Goal: Task Accomplishment & Management: Manage account settings

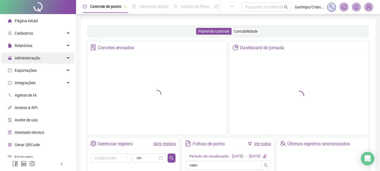
click at [46, 57] on div "Administração" at bounding box center [38, 57] width 74 height 11
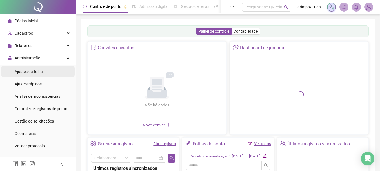
click at [36, 71] on span "Ajustes da folha" at bounding box center [29, 71] width 28 height 5
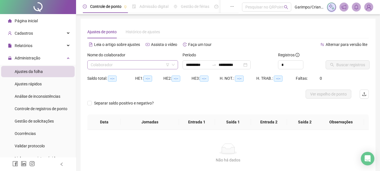
type input "**********"
click at [124, 66] on input "search" at bounding box center [130, 65] width 79 height 8
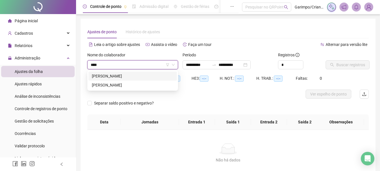
type input "*****"
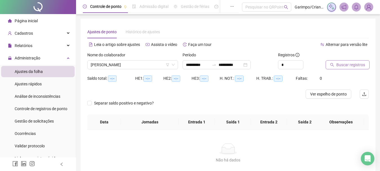
click at [352, 64] on span "Buscar registros" at bounding box center [350, 65] width 29 height 6
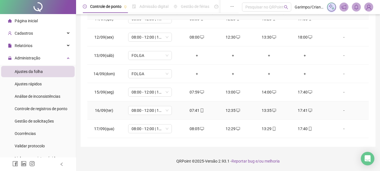
scroll to position [447, 0]
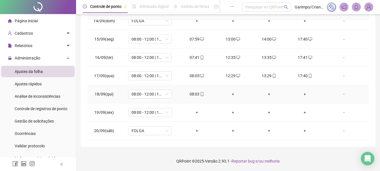
click at [228, 94] on div "+" at bounding box center [232, 94] width 27 height 6
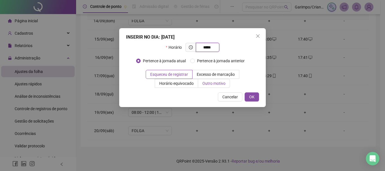
type input "*****"
click at [224, 84] on span "Outro motivo" at bounding box center [213, 83] width 23 height 5
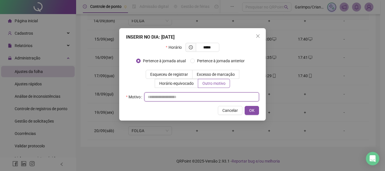
click at [224, 94] on input "text" at bounding box center [201, 96] width 115 height 9
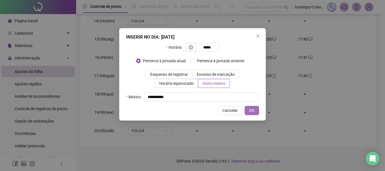
click at [244, 106] on button "OK" at bounding box center [251, 110] width 14 height 9
click at [258, 109] on button "OK" at bounding box center [251, 110] width 14 height 9
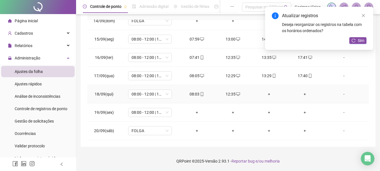
click at [267, 94] on div "+" at bounding box center [268, 94] width 27 height 6
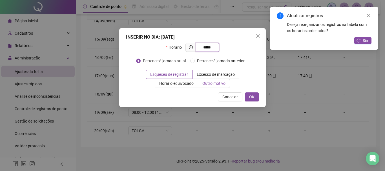
type input "*****"
click at [218, 84] on span "Outro motivo" at bounding box center [213, 83] width 23 height 5
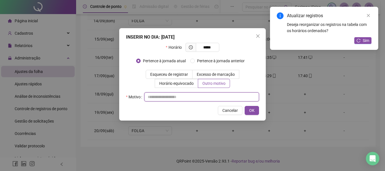
click at [216, 99] on input "text" at bounding box center [201, 96] width 115 height 9
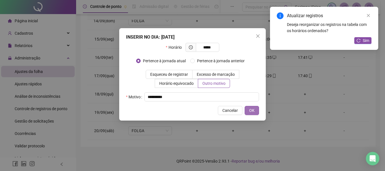
click at [244, 106] on button "OK" at bounding box center [251, 110] width 14 height 9
click at [247, 109] on button "OK" at bounding box center [248, 110] width 21 height 9
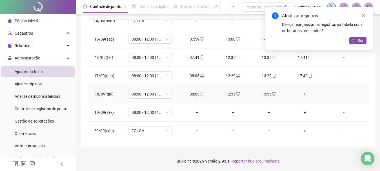
click at [302, 95] on div "+" at bounding box center [304, 94] width 27 height 6
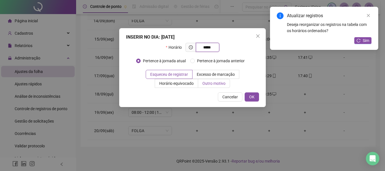
type input "*****"
click at [215, 83] on span "Outro motivo" at bounding box center [213, 83] width 23 height 5
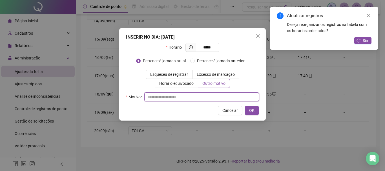
click at [212, 96] on input "text" at bounding box center [201, 96] width 115 height 9
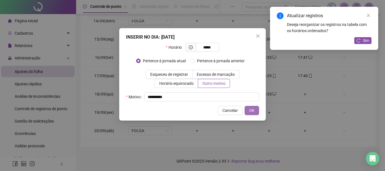
click at [244, 106] on button "OK" at bounding box center [251, 110] width 14 height 9
click at [253, 110] on span "OK" at bounding box center [251, 110] width 5 height 6
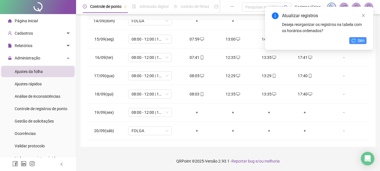
click at [364, 44] on button "Sim" at bounding box center [357, 40] width 17 height 7
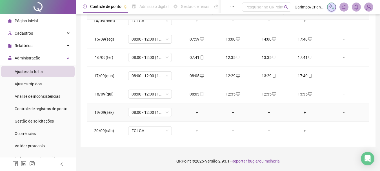
click at [197, 112] on div "+" at bounding box center [196, 112] width 27 height 6
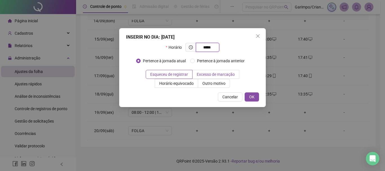
type input "*****"
click at [208, 77] on label "Excesso de marcação" at bounding box center [215, 74] width 47 height 9
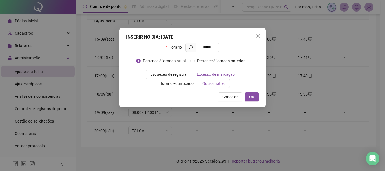
click at [210, 84] on span "Outro motivo" at bounding box center [213, 83] width 23 height 5
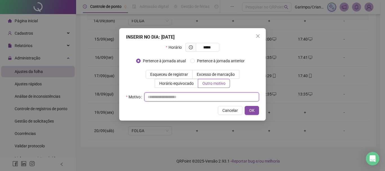
click at [195, 101] on input "text" at bounding box center [201, 96] width 115 height 9
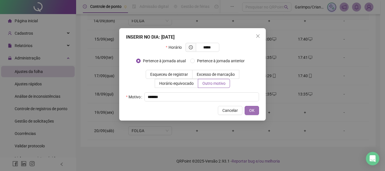
click at [244, 106] on button "OK" at bounding box center [251, 110] width 14 height 9
click at [248, 109] on button "OK" at bounding box center [251, 110] width 14 height 9
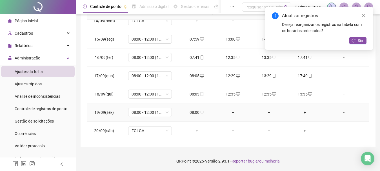
click at [227, 112] on div "+" at bounding box center [232, 112] width 27 height 6
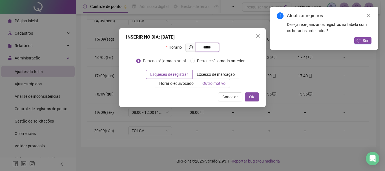
type input "*****"
click at [220, 84] on span "Outro motivo" at bounding box center [213, 83] width 23 height 5
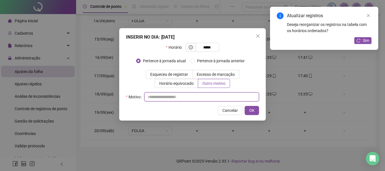
click at [219, 100] on input "text" at bounding box center [201, 96] width 115 height 9
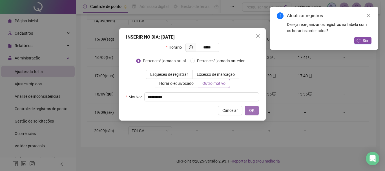
click at [248, 108] on button "OK" at bounding box center [251, 110] width 14 height 9
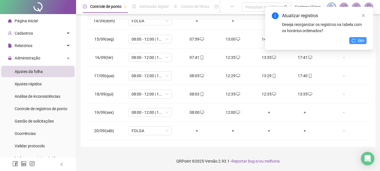
click at [362, 38] on span "Sim" at bounding box center [361, 40] width 6 height 6
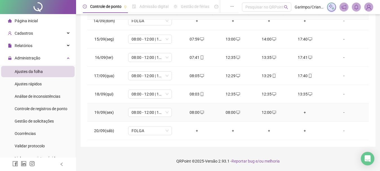
click at [232, 111] on div "08:00" at bounding box center [232, 112] width 27 height 6
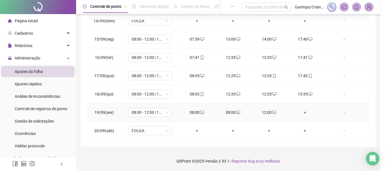
type input "**********"
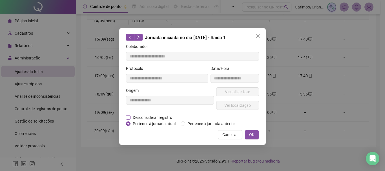
click at [160, 119] on span "Desconsiderar registro" at bounding box center [152, 117] width 44 height 6
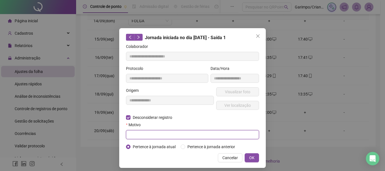
drag, startPoint x: 167, startPoint y: 135, endPoint x: 172, endPoint y: 136, distance: 5.5
click at [167, 135] on input "text" at bounding box center [192, 134] width 133 height 9
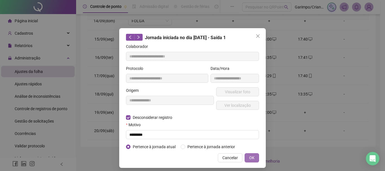
click at [244, 153] on button "OK" at bounding box center [251, 157] width 14 height 9
click at [245, 156] on button "OK" at bounding box center [251, 157] width 14 height 9
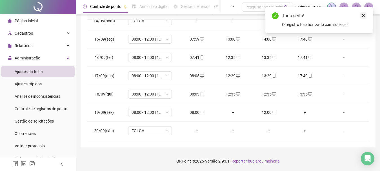
click at [364, 17] on icon "close" at bounding box center [363, 16] width 4 height 4
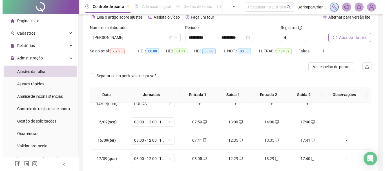
scroll to position [26, 0]
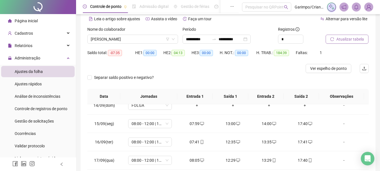
click at [356, 42] on span "Atualizar tabela" at bounding box center [350, 39] width 28 height 6
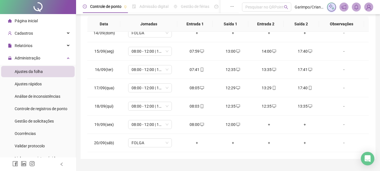
scroll to position [110, 0]
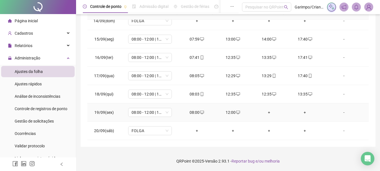
click at [268, 111] on div "+" at bounding box center [268, 112] width 27 height 6
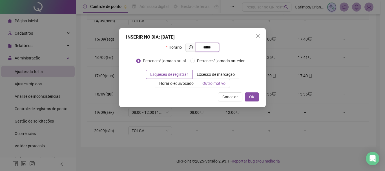
type input "*****"
click at [221, 81] on span "Outro motivo" at bounding box center [213, 83] width 23 height 5
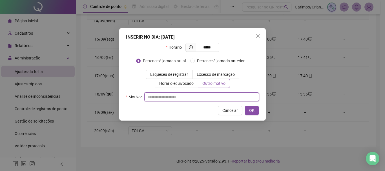
drag, startPoint x: 215, startPoint y: 95, endPoint x: 218, endPoint y: 97, distance: 3.4
click at [215, 95] on input "text" at bounding box center [201, 96] width 115 height 9
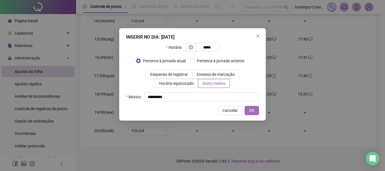
click at [244, 106] on button "OK" at bounding box center [251, 110] width 14 height 9
click at [254, 107] on button "OK" at bounding box center [251, 110] width 14 height 9
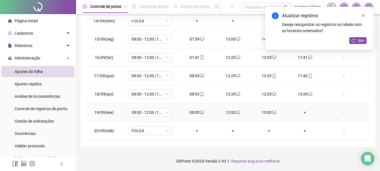
click at [302, 113] on div "+" at bounding box center [304, 112] width 27 height 6
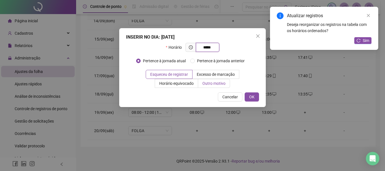
type input "*****"
click at [222, 82] on span "Outro motivo" at bounding box center [213, 83] width 23 height 5
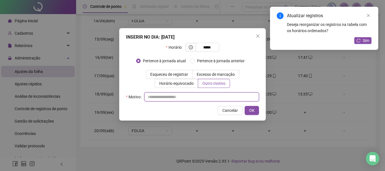
click at [215, 97] on input "text" at bounding box center [201, 96] width 115 height 9
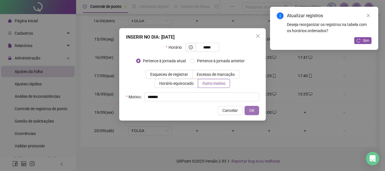
click at [255, 110] on button "OK" at bounding box center [251, 110] width 14 height 9
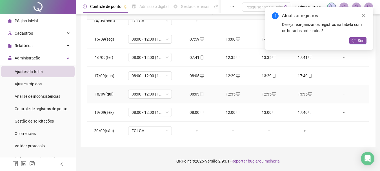
click at [272, 94] on icon "desktop" at bounding box center [274, 94] width 4 height 4
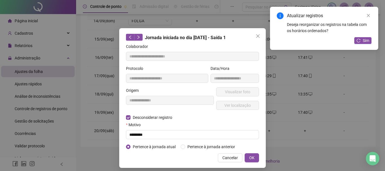
type input "**********"
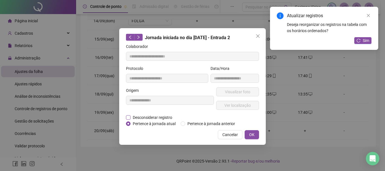
click at [149, 117] on span "Desconsiderar registro" at bounding box center [152, 117] width 44 height 6
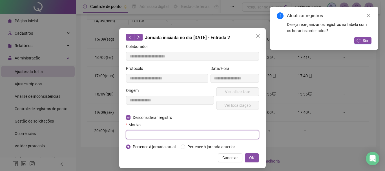
click at [167, 138] on input "text" at bounding box center [192, 134] width 133 height 9
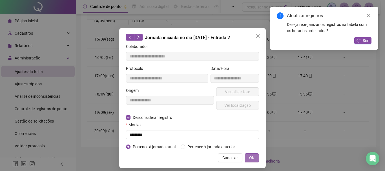
click at [244, 153] on button "OK" at bounding box center [251, 157] width 14 height 9
click at [247, 154] on button "OK" at bounding box center [251, 157] width 14 height 9
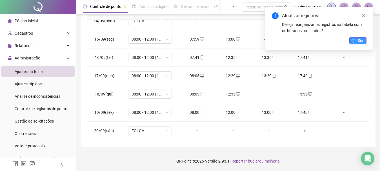
click at [354, 41] on icon "reload" at bounding box center [353, 41] width 4 height 4
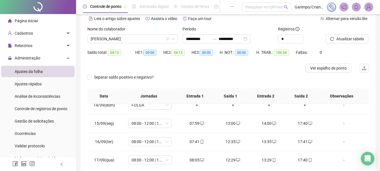
scroll to position [26, 0]
click at [349, 37] on span "Atualizar tabela" at bounding box center [350, 39] width 28 height 6
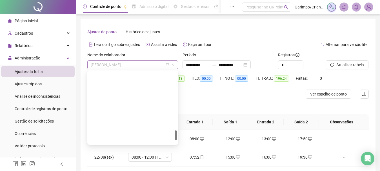
scroll to position [442, 0]
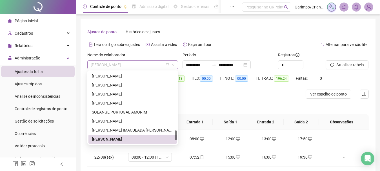
click at [151, 61] on span "[PERSON_NAME]" at bounding box center [133, 65] width 84 height 8
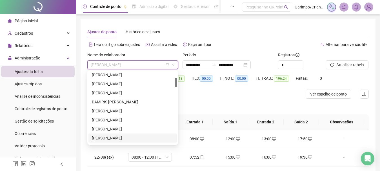
scroll to position [0, 0]
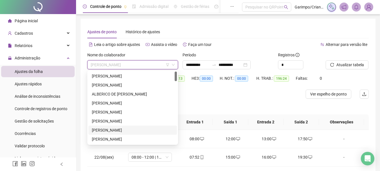
click at [116, 130] on div "[PERSON_NAME]" at bounding box center [133, 130] width 82 height 6
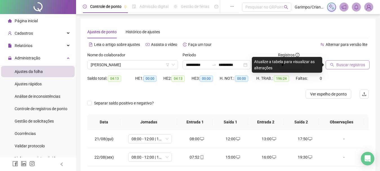
click at [339, 66] on span "Buscar registros" at bounding box center [350, 65] width 29 height 6
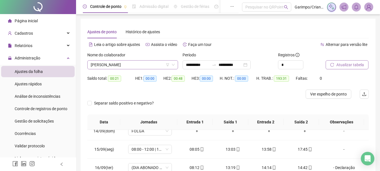
click at [132, 65] on span "[PERSON_NAME]" at bounding box center [133, 65] width 84 height 8
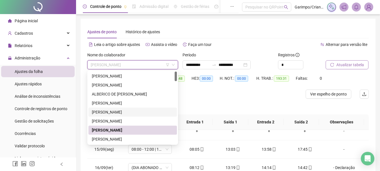
type input "*"
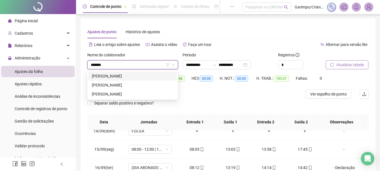
type input "********"
click at [126, 76] on div "[PERSON_NAME]" at bounding box center [133, 76] width 82 height 6
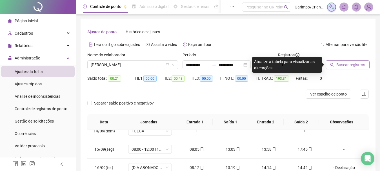
click at [346, 62] on span "Buscar registros" at bounding box center [350, 65] width 29 height 6
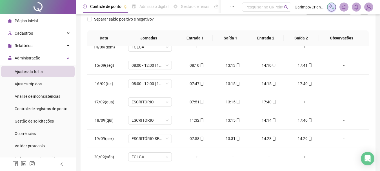
scroll to position [110, 0]
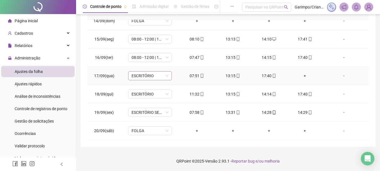
click at [145, 74] on span "ESCRITÓRIO" at bounding box center [150, 76] width 37 height 8
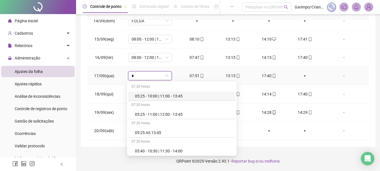
type input "**"
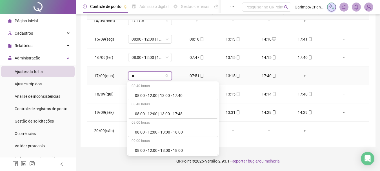
scroll to position [338, 0]
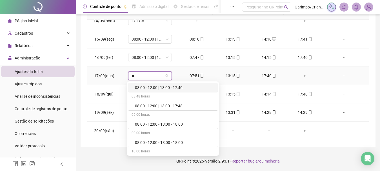
click at [175, 88] on div "08:00 - 12:00 | 13:00 - 17:40" at bounding box center [174, 87] width 79 height 6
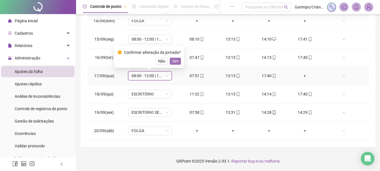
click at [173, 62] on span "Sim" at bounding box center [175, 61] width 6 height 6
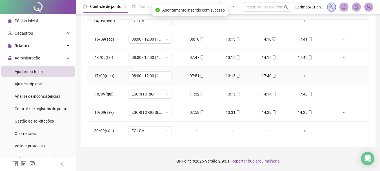
click at [302, 75] on div "+" at bounding box center [304, 76] width 27 height 6
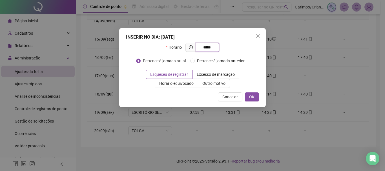
type input "*****"
drag, startPoint x: 207, startPoint y: 89, endPoint x: 207, endPoint y: 84, distance: 4.2
click at [207, 88] on div "INSERIR NO DIA : [DATE] Horário ***** Pertence à jornada atual Pertence à jorna…" at bounding box center [192, 67] width 146 height 79
click at [206, 84] on span "Outro motivo" at bounding box center [213, 83] width 23 height 5
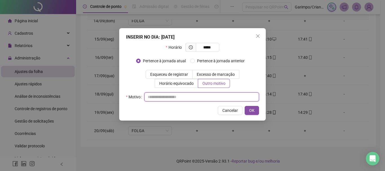
click at [197, 97] on input "text" at bounding box center [201, 96] width 115 height 9
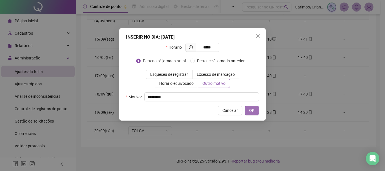
click at [244, 106] on button "OK" at bounding box center [251, 110] width 14 height 9
click at [255, 111] on button "OK" at bounding box center [251, 110] width 14 height 9
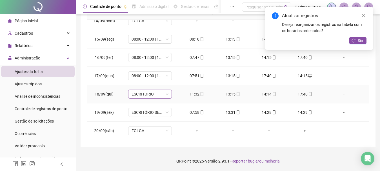
click at [140, 97] on span "ESCRITÓRIO" at bounding box center [150, 94] width 37 height 8
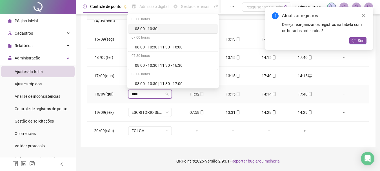
type input "*****"
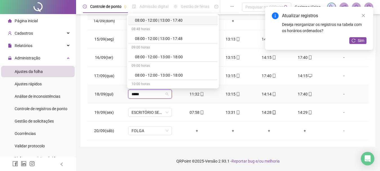
drag, startPoint x: 180, startPoint y: 23, endPoint x: 186, endPoint y: 70, distance: 47.2
click at [180, 23] on div "08:00 - 12:00 | 13:00 - 17:40" at bounding box center [174, 20] width 79 height 6
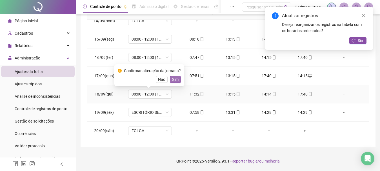
click at [175, 81] on span "Sim" at bounding box center [175, 79] width 6 height 6
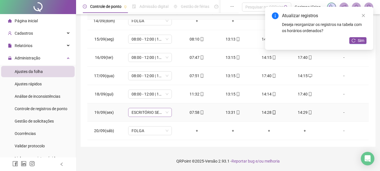
click at [141, 113] on span "ESCRITÓRIO SEXTA" at bounding box center [150, 112] width 37 height 8
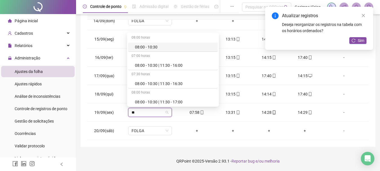
type input "**"
click at [206, 146] on div "**********" at bounding box center [228, 27] width 295 height 238
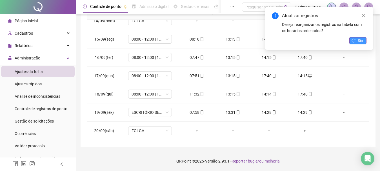
click at [359, 42] on span "Sim" at bounding box center [361, 40] width 6 height 6
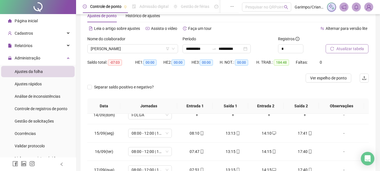
scroll to position [0, 0]
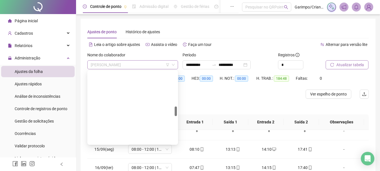
click at [159, 68] on span "[PERSON_NAME]" at bounding box center [133, 65] width 84 height 8
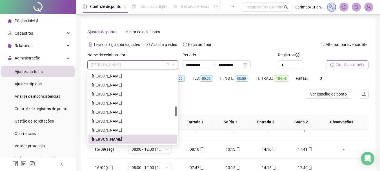
click at [159, 68] on span "[PERSON_NAME]" at bounding box center [133, 65] width 84 height 8
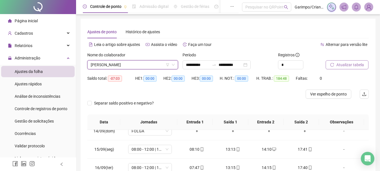
scroll to position [110, 0]
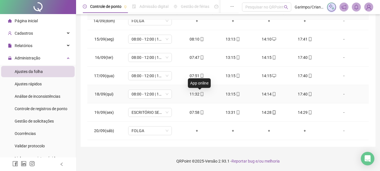
click at [200, 94] on icon "mobile" at bounding box center [202, 94] width 4 height 4
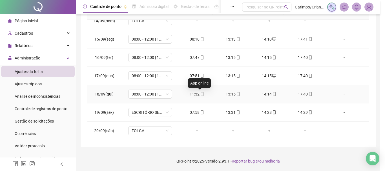
type input "**********"
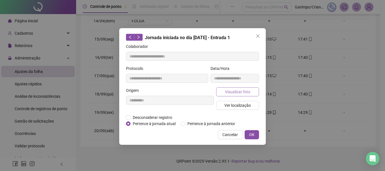
click at [237, 90] on span "Visualizar foto" at bounding box center [237, 92] width 25 height 6
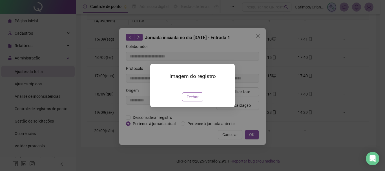
click at [193, 100] on span "Fechar" at bounding box center [192, 97] width 12 height 6
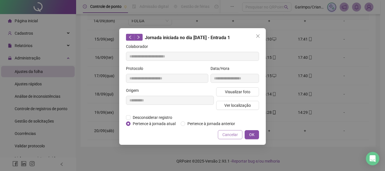
click at [231, 132] on span "Cancelar" at bounding box center [229, 135] width 15 height 6
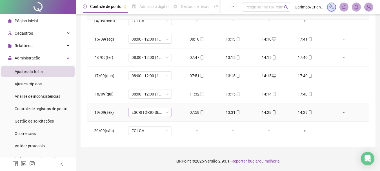
click at [153, 113] on span "ESCRITÓRIO SEXTA" at bounding box center [150, 112] width 37 height 8
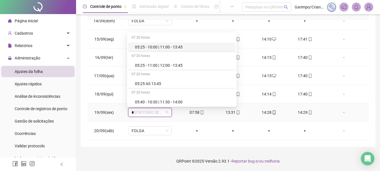
type input "**"
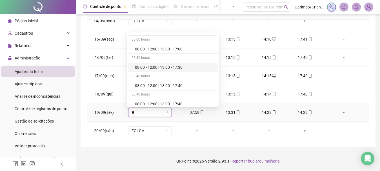
scroll to position [282, 0]
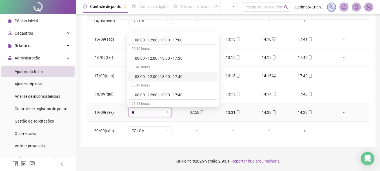
click at [179, 77] on div "08:00 - 12:00 | 13:00 - 17:40" at bounding box center [174, 77] width 79 height 6
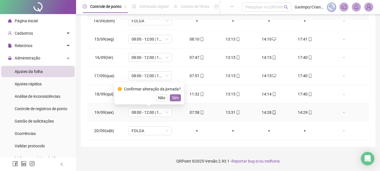
click at [176, 97] on span "Sim" at bounding box center [175, 98] width 6 height 6
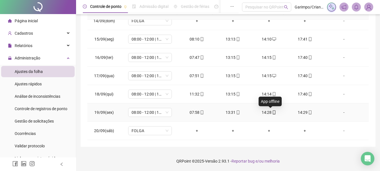
click at [273, 114] on icon "mobile" at bounding box center [274, 112] width 3 height 4
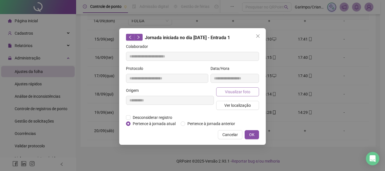
type input "**********"
click at [244, 94] on span "Visualizar foto" at bounding box center [237, 92] width 25 height 6
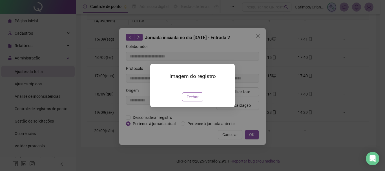
click at [195, 100] on span "Fechar" at bounding box center [192, 97] width 12 height 6
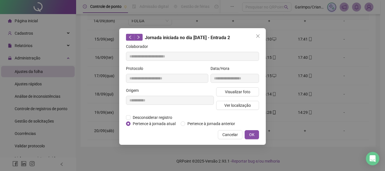
drag, startPoint x: 234, startPoint y: 135, endPoint x: 307, endPoint y: 113, distance: 75.6
click at [235, 135] on span "Cancelar" at bounding box center [229, 135] width 15 height 6
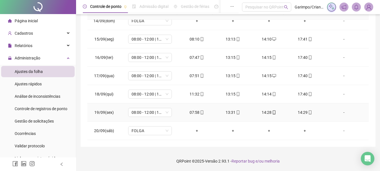
click at [308, 113] on icon "mobile" at bounding box center [310, 112] width 4 height 4
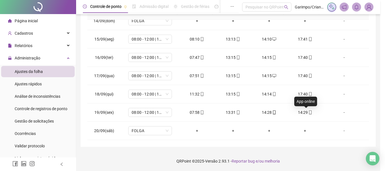
type input "**********"
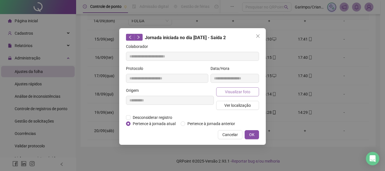
click at [221, 95] on button "Visualizar foto" at bounding box center [237, 91] width 43 height 9
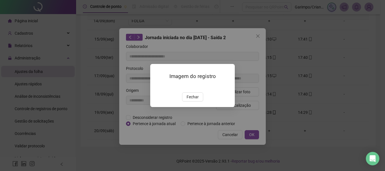
click at [186, 107] on div "Imagem do registro Fechar" at bounding box center [192, 85] width 84 height 43
click at [191, 100] on span "Fechar" at bounding box center [192, 97] width 12 height 6
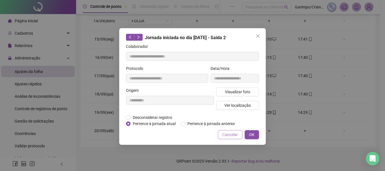
click at [234, 135] on span "Cancelar" at bounding box center [229, 135] width 15 height 6
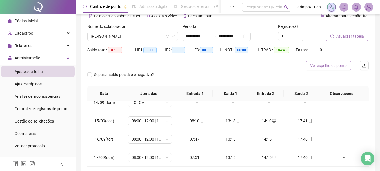
scroll to position [26, 0]
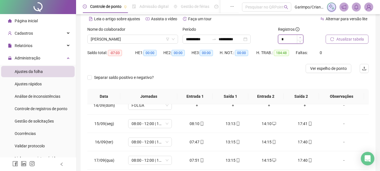
click at [298, 37] on span "Increase Value" at bounding box center [300, 37] width 6 height 5
type input "*"
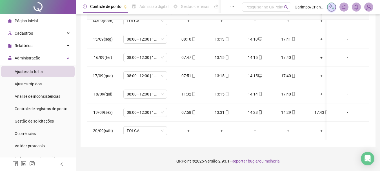
scroll to position [0, 0]
click at [261, 111] on icon "mobile" at bounding box center [260, 112] width 4 height 4
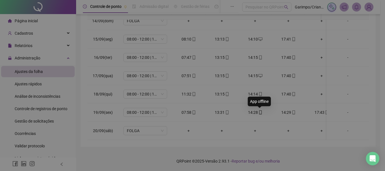
type input "**********"
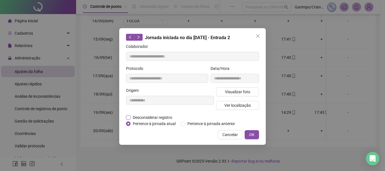
click at [158, 119] on span "Desconsiderar registro" at bounding box center [152, 117] width 44 height 6
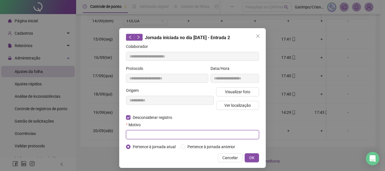
click at [166, 136] on input "text" at bounding box center [192, 134] width 133 height 9
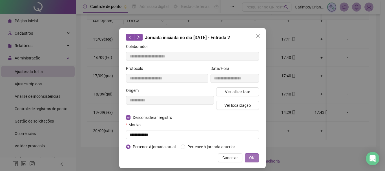
click at [246, 157] on button "OK" at bounding box center [251, 157] width 14 height 9
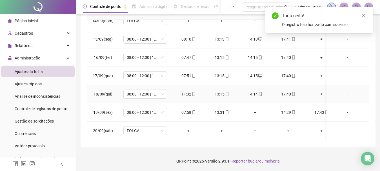
click at [192, 92] on icon "mobile" at bounding box center [194, 94] width 4 height 4
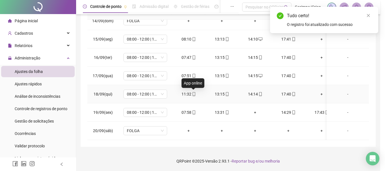
type input "**********"
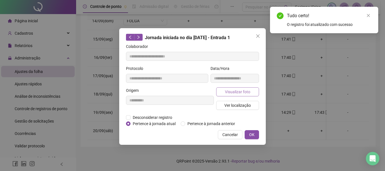
click at [246, 97] on div "Visualizar foto Ver localização" at bounding box center [237, 100] width 45 height 27
click at [246, 94] on span "Visualizar foto" at bounding box center [237, 92] width 25 height 6
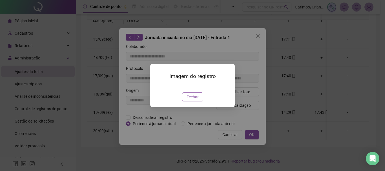
click at [197, 100] on span "Fechar" at bounding box center [192, 97] width 12 height 6
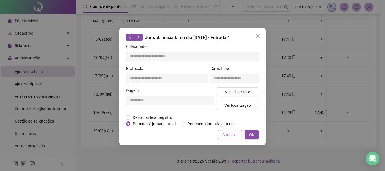
click at [223, 138] on button "Cancelar" at bounding box center [230, 134] width 25 height 9
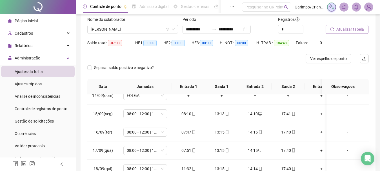
scroll to position [26, 0]
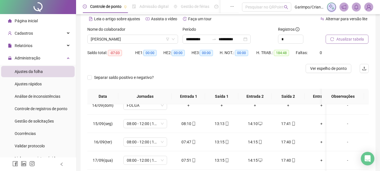
click at [353, 36] on span "Atualizar tabela" at bounding box center [350, 39] width 28 height 6
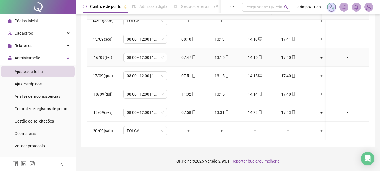
scroll to position [452, 0]
drag, startPoint x: 97, startPoint y: 90, endPoint x: 108, endPoint y: 90, distance: 10.2
click at [108, 92] on span "18/09(qui)" at bounding box center [103, 94] width 19 height 5
click at [191, 92] on span "mobile" at bounding box center [193, 94] width 5 height 4
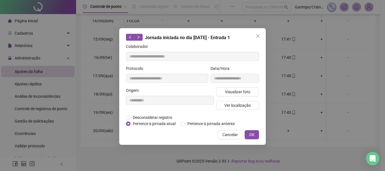
click at [215, 92] on div "Visualizar foto Ver localização" at bounding box center [237, 100] width 45 height 27
click at [222, 92] on button "Visualizar foto" at bounding box center [237, 91] width 43 height 9
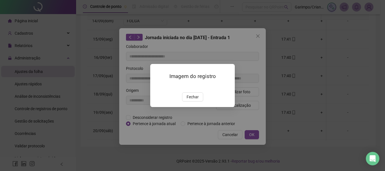
drag, startPoint x: 193, startPoint y: 128, endPoint x: 198, endPoint y: 127, distance: 5.4
click at [193, 100] on span "Fechar" at bounding box center [192, 97] width 12 height 6
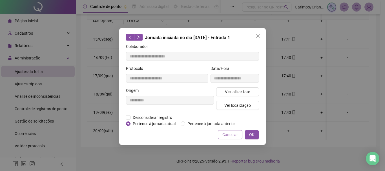
click at [228, 133] on span "Cancelar" at bounding box center [229, 135] width 15 height 6
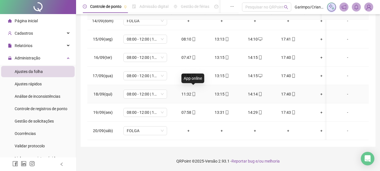
click at [195, 92] on icon "mobile" at bounding box center [193, 94] width 3 height 4
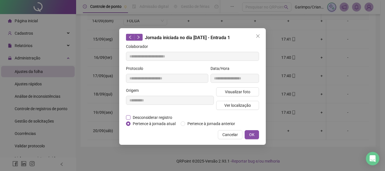
click at [161, 114] on form "**********" at bounding box center [192, 84] width 133 height 83
click at [161, 115] on span "Desconsiderar registro" at bounding box center [152, 117] width 44 height 6
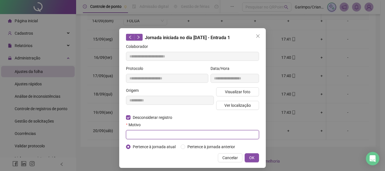
click at [167, 131] on input "text" at bounding box center [192, 134] width 133 height 9
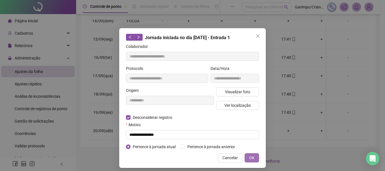
click at [250, 157] on span "OK" at bounding box center [251, 158] width 5 height 6
click at [253, 154] on button "OK" at bounding box center [251, 157] width 14 height 9
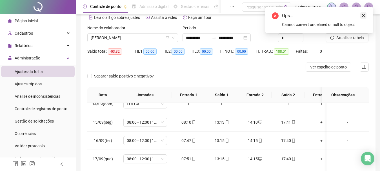
scroll to position [26, 0]
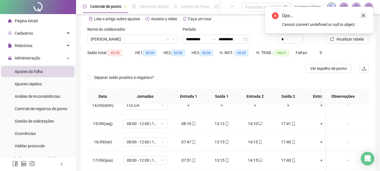
click at [364, 14] on icon "close" at bounding box center [363, 16] width 4 height 4
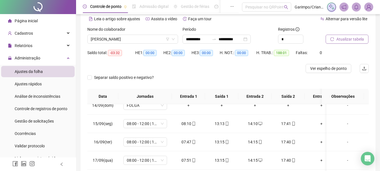
click at [351, 36] on span "Atualizar tabela" at bounding box center [350, 39] width 28 height 6
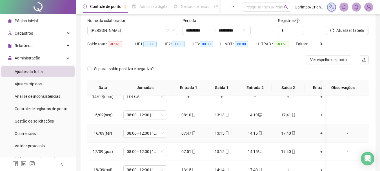
scroll to position [110, 0]
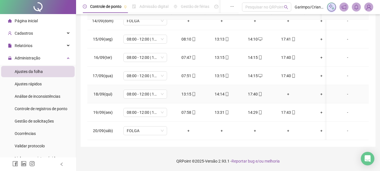
click at [288, 91] on div "+" at bounding box center [288, 94] width 24 height 6
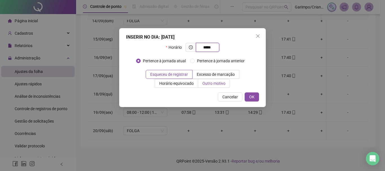
type input "*****"
click at [216, 85] on span "Outro motivo" at bounding box center [213, 83] width 23 height 5
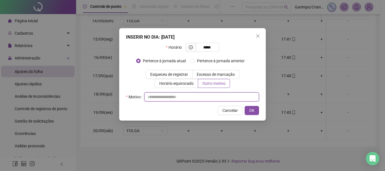
click at [210, 96] on input "text" at bounding box center [201, 96] width 115 height 9
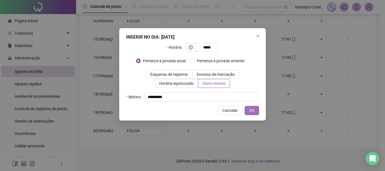
click at [244, 106] on button "OK" at bounding box center [251, 110] width 14 height 9
click at [252, 110] on span "OK" at bounding box center [251, 110] width 5 height 6
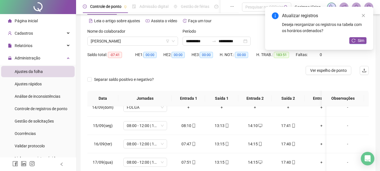
scroll to position [0, 0]
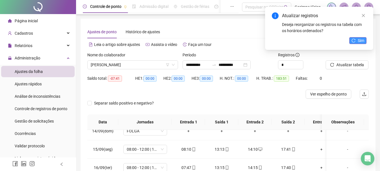
click at [359, 43] on span "Sim" at bounding box center [361, 40] width 6 height 6
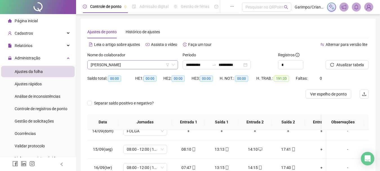
click at [141, 69] on div "Nome do colaborador [PERSON_NAME]" at bounding box center [132, 63] width 95 height 22
click at [139, 66] on span "[PERSON_NAME]" at bounding box center [133, 65] width 84 height 8
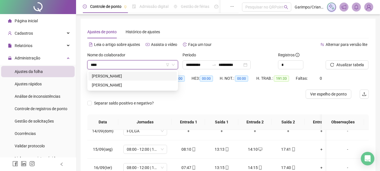
type input "*****"
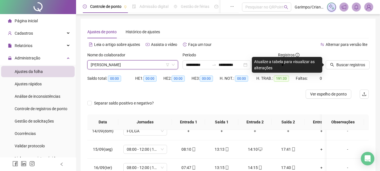
click at [139, 66] on span "[PERSON_NAME]" at bounding box center [133, 65] width 84 height 8
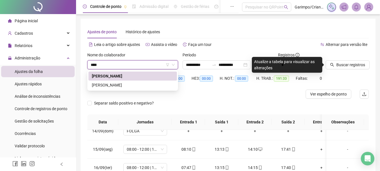
type input "*****"
click at [117, 87] on div "[PERSON_NAME]" at bounding box center [133, 85] width 82 height 6
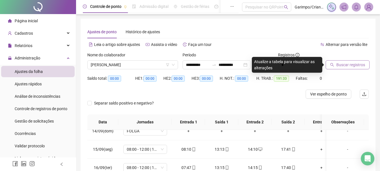
click at [331, 64] on icon "search" at bounding box center [332, 65] width 4 height 4
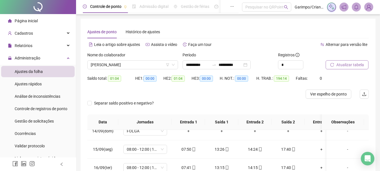
click at [362, 64] on span "Atualizar tabela" at bounding box center [350, 65] width 28 height 6
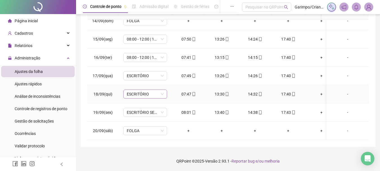
scroll to position [452, 0]
click at [139, 72] on span "ESCRITÓRIO" at bounding box center [145, 76] width 37 height 8
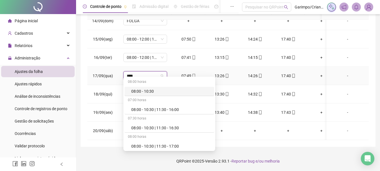
type input "*****"
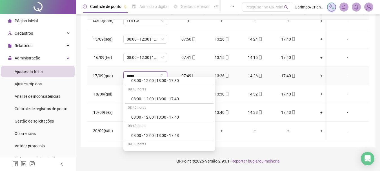
scroll to position [310, 0]
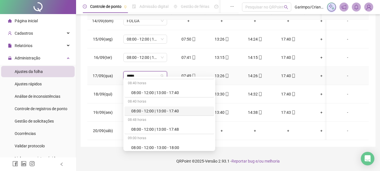
click at [175, 112] on div "08:00 - 12:00 | 13:00 - 17:40" at bounding box center [170, 111] width 79 height 6
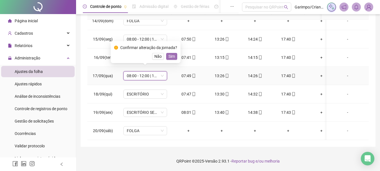
click at [169, 55] on span "Sim" at bounding box center [171, 56] width 6 height 6
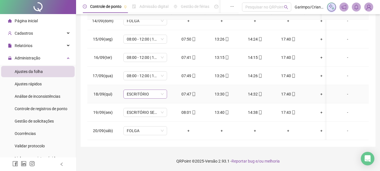
click at [134, 90] on span "ESCRITÓRIO" at bounding box center [145, 94] width 37 height 8
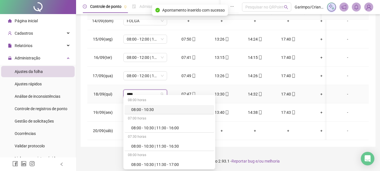
type input "*****"
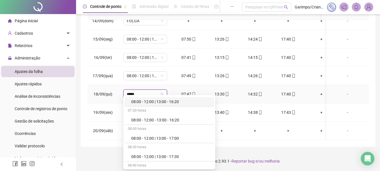
scroll to position [282, 0]
click at [177, 141] on div "08:00 - 12:00 | 13:00 - 17:40" at bounding box center [170, 139] width 79 height 6
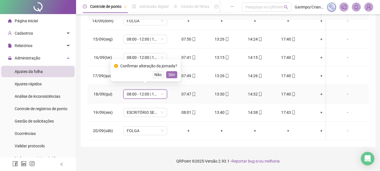
click at [168, 74] on span "Sim" at bounding box center [171, 75] width 6 height 6
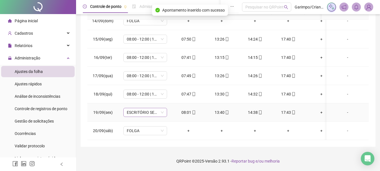
click at [148, 108] on span "ESCRITÓRIO SEXTA" at bounding box center [145, 112] width 37 height 8
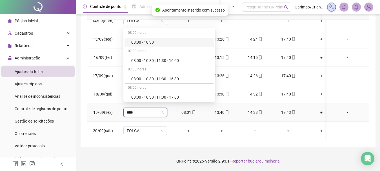
type input "*****"
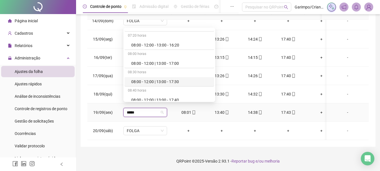
scroll to position [310, 0]
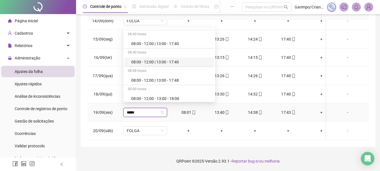
click at [176, 64] on div "08:00 - 12:00 | 13:00 - 17:40" at bounding box center [170, 62] width 79 height 6
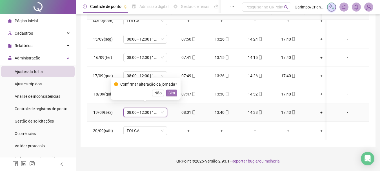
click at [168, 95] on span "Sim" at bounding box center [171, 93] width 6 height 6
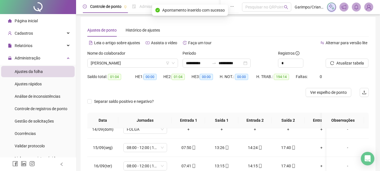
scroll to position [0, 0]
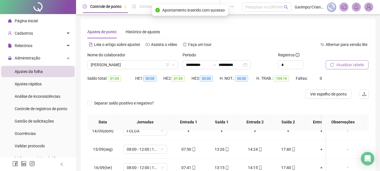
click at [357, 67] on span "Atualizar tabela" at bounding box center [350, 65] width 28 height 6
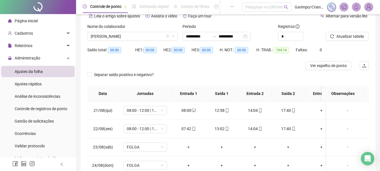
scroll to position [26, 0]
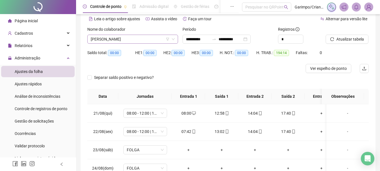
click at [122, 37] on span "[PERSON_NAME]" at bounding box center [133, 39] width 84 height 8
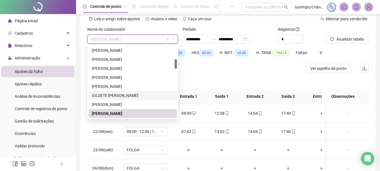
scroll to position [127, 0]
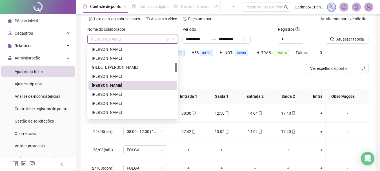
click at [153, 39] on span "[PERSON_NAME]" at bounding box center [133, 39] width 84 height 8
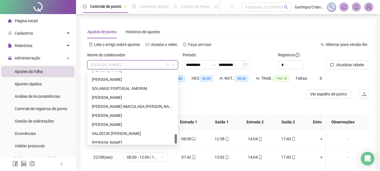
scroll to position [469, 0]
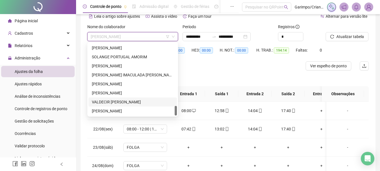
drag, startPoint x: 117, startPoint y: 100, endPoint x: 363, endPoint y: 70, distance: 247.4
click at [117, 100] on div "VALDECIR [PERSON_NAME]" at bounding box center [133, 102] width 82 height 6
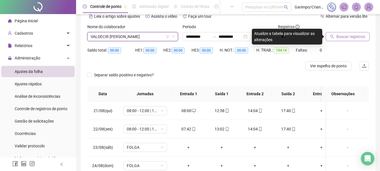
click at [359, 39] on span "Buscar registros" at bounding box center [350, 37] width 29 height 6
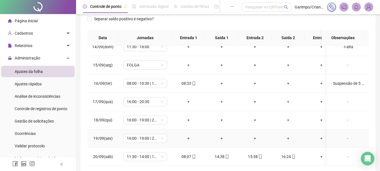
scroll to position [110, 0]
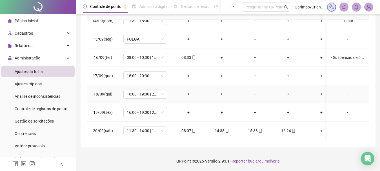
click at [341, 91] on div "-" at bounding box center [347, 94] width 33 height 6
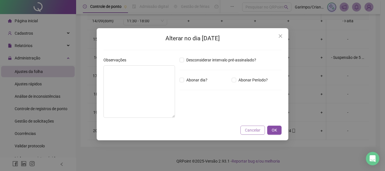
click at [256, 132] on span "Cancelar" at bounding box center [252, 130] width 15 height 6
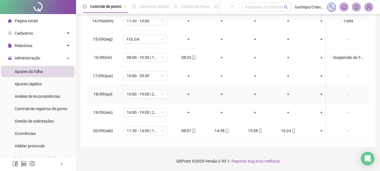
click at [344, 91] on div "-" at bounding box center [347, 94] width 33 height 6
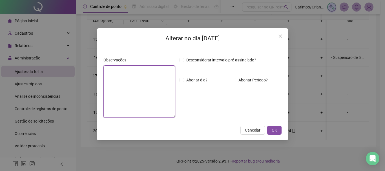
click at [168, 85] on textarea at bounding box center [139, 91] width 72 height 52
click at [167, 85] on textarea at bounding box center [139, 91] width 72 height 52
type textarea "********"
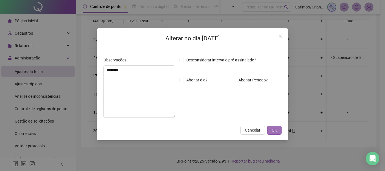
click at [277, 130] on button "OK" at bounding box center [274, 130] width 14 height 9
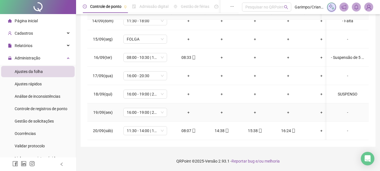
click at [345, 109] on div "-" at bounding box center [347, 112] width 33 height 6
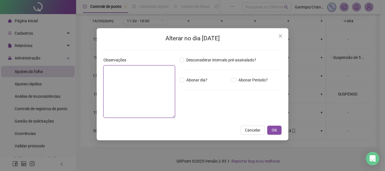
click at [120, 86] on textarea at bounding box center [139, 91] width 72 height 52
type textarea "********"
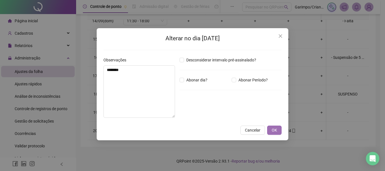
click at [275, 131] on span "OK" at bounding box center [273, 130] width 5 height 6
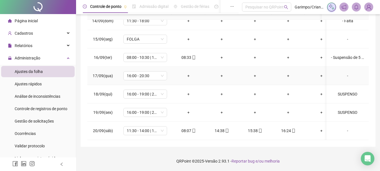
click at [343, 73] on div "-" at bounding box center [347, 76] width 33 height 6
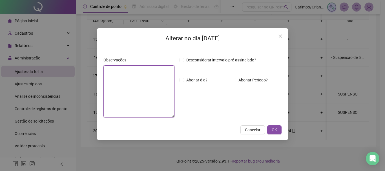
click at [142, 79] on textarea at bounding box center [138, 91] width 71 height 52
type textarea "********"
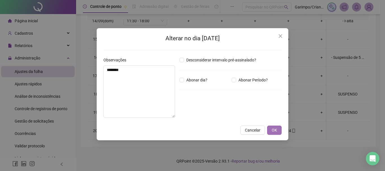
click at [271, 132] on button "OK" at bounding box center [274, 130] width 14 height 9
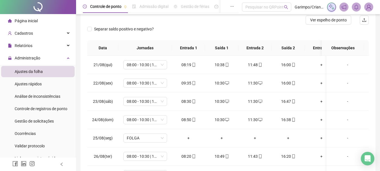
scroll to position [0, 0]
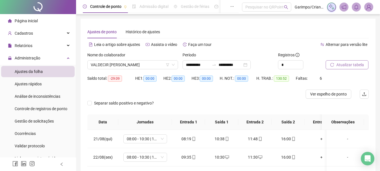
click at [336, 65] on span "Atualizar tabela" at bounding box center [350, 65] width 28 height 6
click at [126, 63] on span "VALDECIR [PERSON_NAME]" at bounding box center [133, 65] width 84 height 8
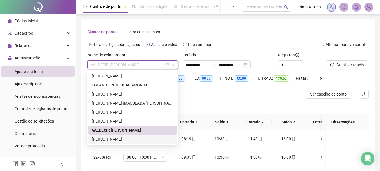
drag, startPoint x: 135, startPoint y: 121, endPoint x: 128, endPoint y: 139, distance: 19.3
click at [128, 139] on div "[PERSON_NAME] [PERSON_NAME]" at bounding box center [132, 103] width 88 height 81
click at [128, 139] on div "[PERSON_NAME]" at bounding box center [133, 139] width 82 height 6
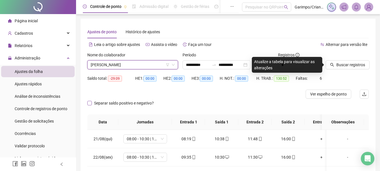
click at [354, 67] on span "Buscar registros" at bounding box center [350, 65] width 29 height 6
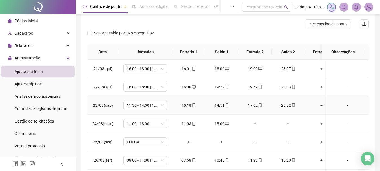
scroll to position [56, 0]
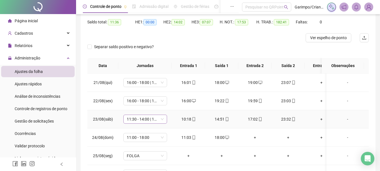
click at [135, 120] on span "11:30 - 14:00 | 16:00 - 23:00" at bounding box center [145, 119] width 37 height 8
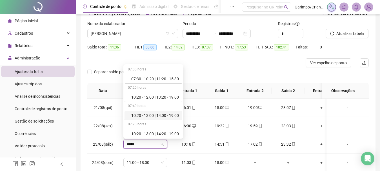
scroll to position [28, 0]
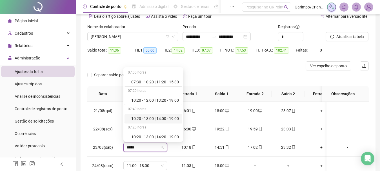
type input "*****"
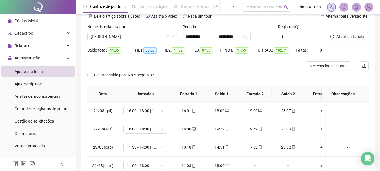
click at [218, 79] on div "Separar saldo positivo e negativo?" at bounding box center [227, 78] width 281 height 16
click at [239, 66] on div at bounding box center [192, 65] width 211 height 9
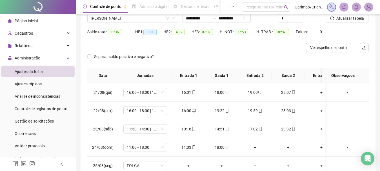
scroll to position [56, 0]
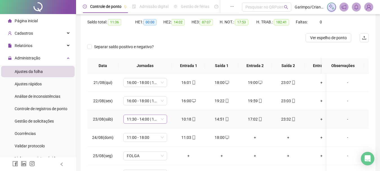
click at [130, 120] on span "11:30 - 14:00 | 16:00 - 23:00" at bounding box center [145, 119] width 37 height 8
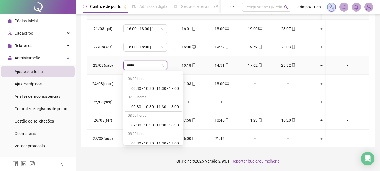
scroll to position [367, 0]
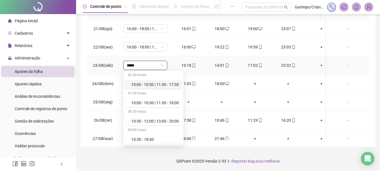
drag, startPoint x: 153, startPoint y: 64, endPoint x: 133, endPoint y: 66, distance: 20.1
click at [133, 66] on input "*****" at bounding box center [143, 65] width 32 height 8
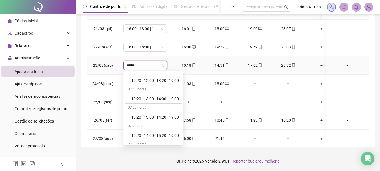
scroll to position [0, 0]
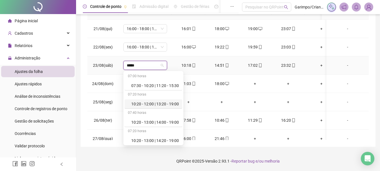
click at [145, 63] on input "*****" at bounding box center [143, 65] width 32 height 8
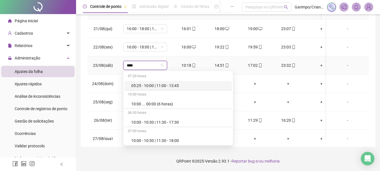
type input "*****"
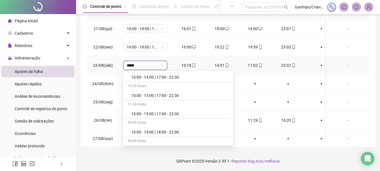
scroll to position [451, 0]
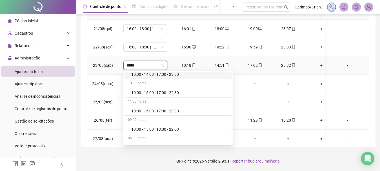
drag, startPoint x: 184, startPoint y: 110, endPoint x: 180, endPoint y: 74, distance: 36.3
click at [180, 74] on div "07:20 horas 05:25 - 10:00 | 11:00 - 13:45 10:00 horas 10:00 ... 00:00 (6 horas)…" at bounding box center [177, 23] width 107 height 805
drag, startPoint x: 180, startPoint y: 74, endPoint x: 176, endPoint y: 76, distance: 4.5
click at [180, 74] on div "10:00 - 14:00 | 17:00 - 23:30" at bounding box center [179, 74] width 97 height 6
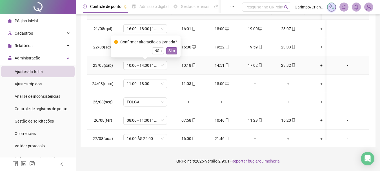
click at [169, 50] on span "Sim" at bounding box center [171, 51] width 6 height 6
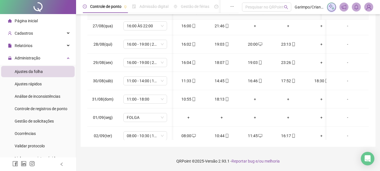
scroll to position [0, 0]
click at [150, 81] on span "11:00 - 14:00 | 15:00 - 23:30" at bounding box center [145, 81] width 37 height 8
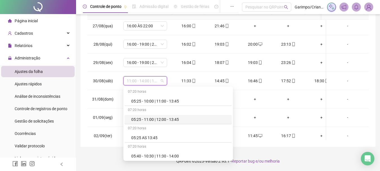
click at [272, 147] on div "**********" at bounding box center [228, 30] width 304 height 281
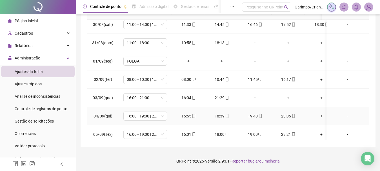
scroll to position [197, 0]
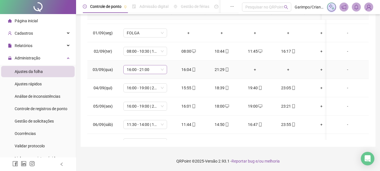
click at [148, 72] on span "16:00 - 21:00" at bounding box center [145, 69] width 37 height 8
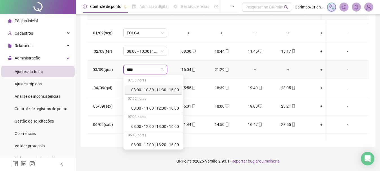
type input "*****"
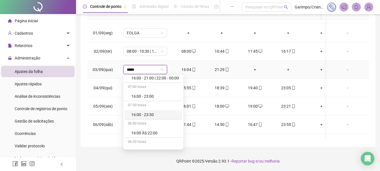
scroll to position [1008, 0]
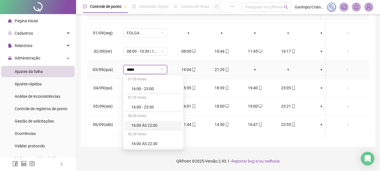
drag, startPoint x: 163, startPoint y: 124, endPoint x: 157, endPoint y: 68, distance: 56.9
click at [163, 124] on div "16:00 ÀS 22:00" at bounding box center [155, 125] width 48 height 6
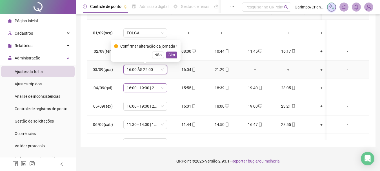
drag, startPoint x: 170, startPoint y: 55, endPoint x: 149, endPoint y: 88, distance: 39.6
click at [170, 54] on span "Sim" at bounding box center [171, 55] width 6 height 6
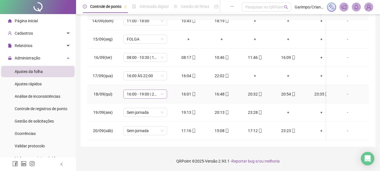
scroll to position [452, 0]
click at [137, 108] on span "Sem jornada" at bounding box center [145, 112] width 37 height 8
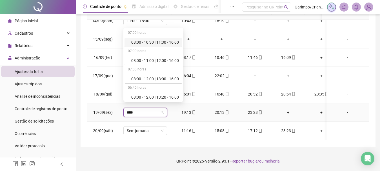
type input "*****"
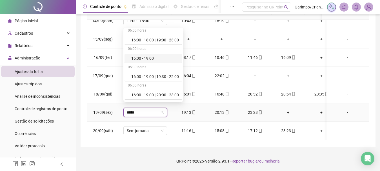
scroll to position [845, 0]
click at [161, 94] on div "16:00 - 19:00 | 20:00 - 23:30" at bounding box center [155, 94] width 48 height 6
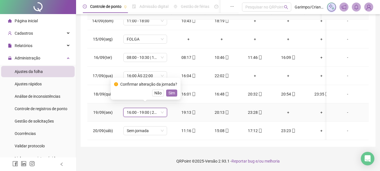
click at [171, 93] on span "Sim" at bounding box center [171, 93] width 6 height 6
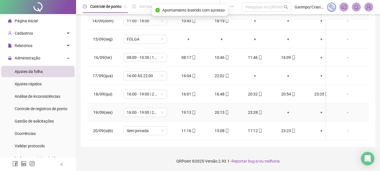
click at [289, 109] on div "+" at bounding box center [288, 112] width 24 height 6
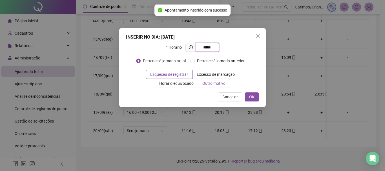
type input "*****"
click at [217, 84] on span "Outro motivo" at bounding box center [213, 83] width 23 height 5
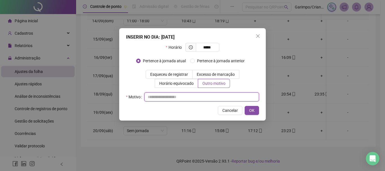
click at [201, 96] on input "text" at bounding box center [201, 96] width 115 height 9
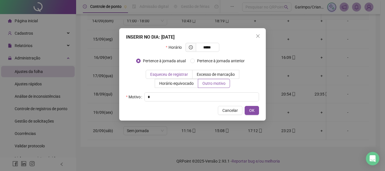
drag, startPoint x: 184, startPoint y: 74, endPoint x: 193, endPoint y: 84, distance: 13.4
click at [184, 74] on span "Esqueceu de registrar" at bounding box center [169, 74] width 38 height 5
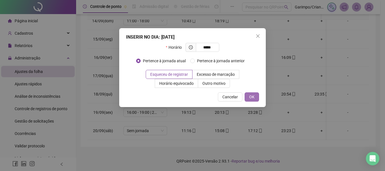
click at [256, 98] on button "OK" at bounding box center [251, 96] width 14 height 9
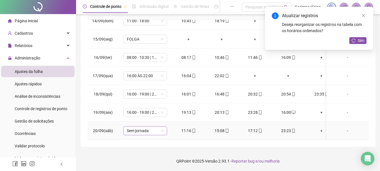
click at [145, 126] on span "Sem jornada" at bounding box center [145, 130] width 37 height 8
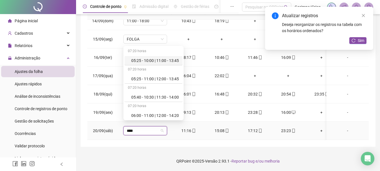
type input "*****"
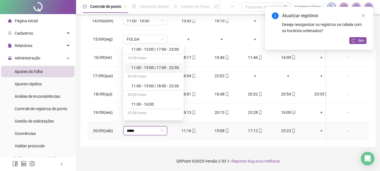
click at [160, 69] on div "11:00 - 15:00 | 17:00 - 23:30" at bounding box center [155, 67] width 48 height 6
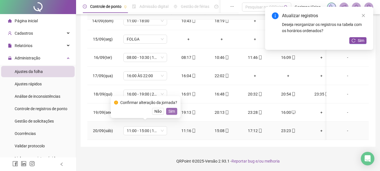
click at [170, 111] on span "Sim" at bounding box center [171, 111] width 6 height 6
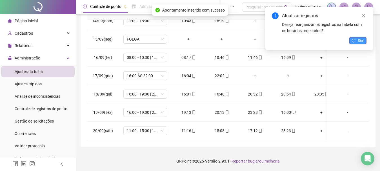
click at [357, 40] on button "Sim" at bounding box center [357, 40] width 17 height 7
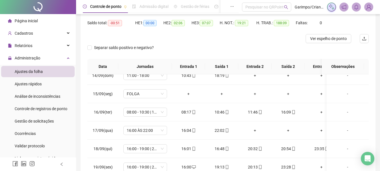
scroll to position [0, 0]
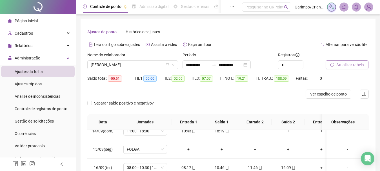
click at [339, 66] on span "Atualizar tabela" at bounding box center [350, 65] width 28 height 6
click at [133, 103] on span "Separar saldo positivo e negativo?" at bounding box center [124, 103] width 64 height 6
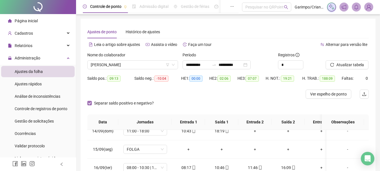
click at [133, 103] on span "Separar saldo positivo e negativo?" at bounding box center [124, 103] width 64 height 6
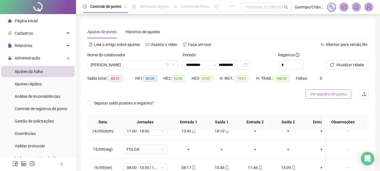
click at [332, 90] on button "Ver espelho de ponto" at bounding box center [329, 94] width 46 height 9
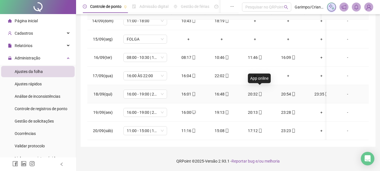
click at [260, 92] on icon "mobile" at bounding box center [260, 94] width 4 height 4
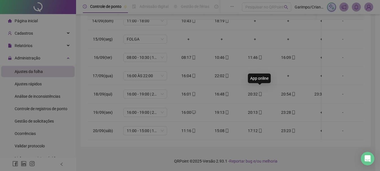
type input "**********"
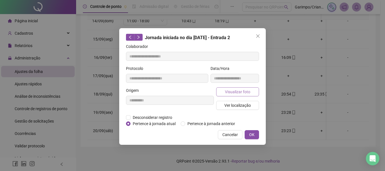
click at [233, 92] on span "Visualizar foto" at bounding box center [237, 92] width 25 height 6
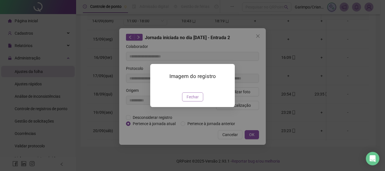
click at [188, 100] on span "Fechar" at bounding box center [192, 97] width 12 height 6
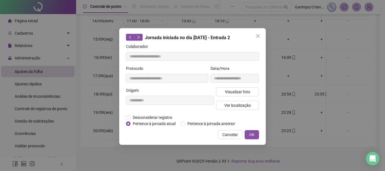
click at [231, 132] on span "Cancelar" at bounding box center [229, 135] width 15 height 6
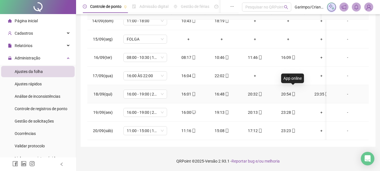
click at [293, 92] on icon "mobile" at bounding box center [293, 94] width 4 height 4
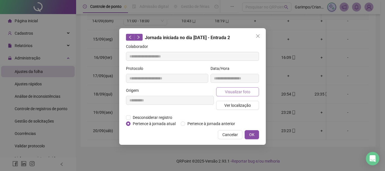
type input "**********"
click at [219, 91] on button "Visualizar foto" at bounding box center [237, 91] width 43 height 9
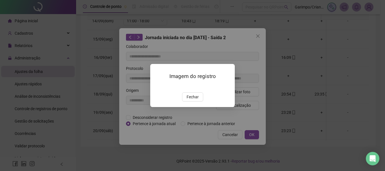
click at [191, 100] on span "Fechar" at bounding box center [192, 97] width 12 height 6
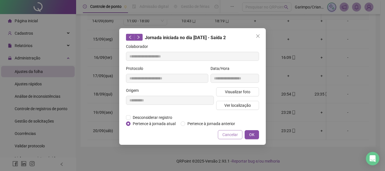
click at [234, 135] on span "Cancelar" at bounding box center [229, 135] width 15 height 6
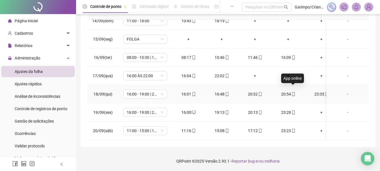
click at [295, 92] on icon "mobile" at bounding box center [293, 94] width 4 height 4
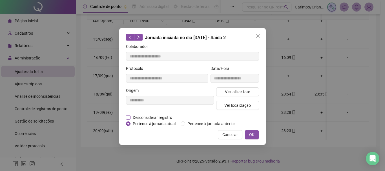
click at [164, 118] on span "Desconsiderar registro" at bounding box center [152, 117] width 44 height 6
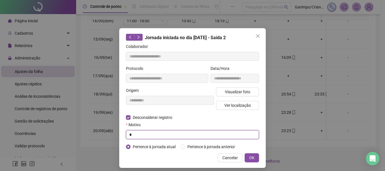
click at [166, 137] on input "text" at bounding box center [192, 134] width 133 height 9
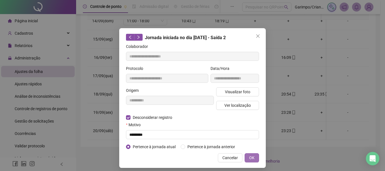
click at [244, 153] on button "OK" at bounding box center [251, 157] width 14 height 9
click at [251, 157] on span "OK" at bounding box center [251, 158] width 5 height 6
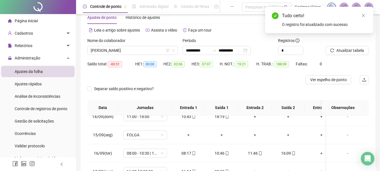
scroll to position [0, 0]
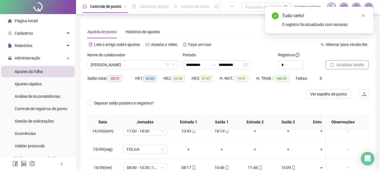
click at [350, 67] on span "Atualizar tabela" at bounding box center [350, 65] width 28 height 6
click at [106, 100] on span "Separar saldo positivo e negativo?" at bounding box center [124, 103] width 64 height 6
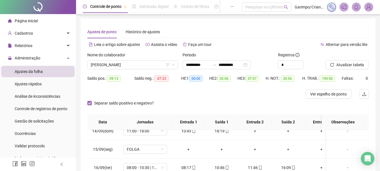
click at [106, 100] on span "Separar saldo positivo e negativo?" at bounding box center [124, 103] width 64 height 6
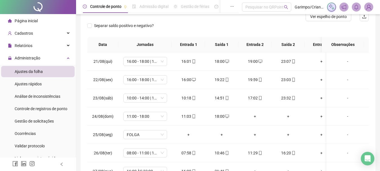
scroll to position [26, 0]
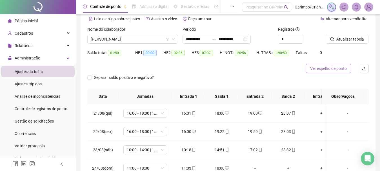
click at [330, 70] on span "Ver espelho de ponto" at bounding box center [328, 68] width 37 height 6
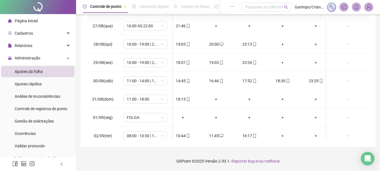
scroll to position [0, 39]
click at [139, 82] on span "11:00 - 14:00 | 15:00 - 23:30" at bounding box center [145, 81] width 37 height 8
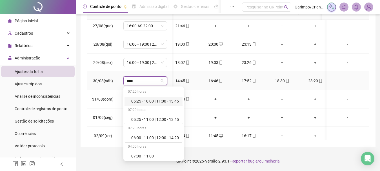
type input "*****"
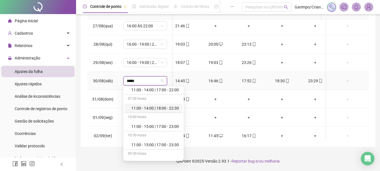
scroll to position [422, 0]
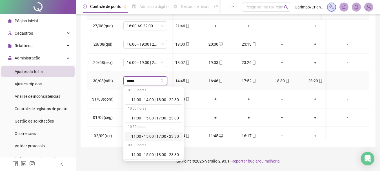
drag, startPoint x: 171, startPoint y: 137, endPoint x: 170, endPoint y: 130, distance: 6.6
click at [171, 137] on div "11:00 - 15:00 | 17:00 - 23:30" at bounding box center [155, 136] width 48 height 6
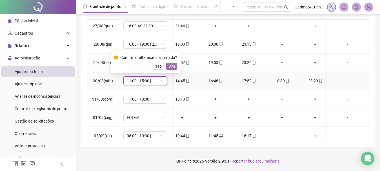
click at [171, 66] on span "Sim" at bounding box center [171, 66] width 6 height 6
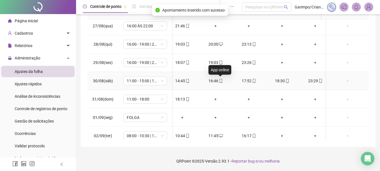
click at [221, 80] on icon "mobile" at bounding box center [221, 81] width 4 height 4
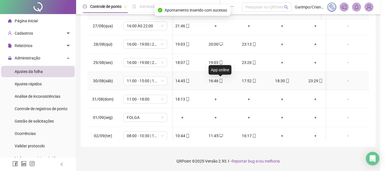
type input "**********"
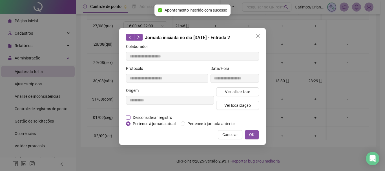
click at [146, 118] on span "Desconsiderar registro" at bounding box center [152, 117] width 44 height 6
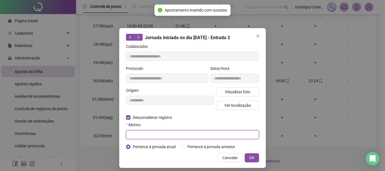
click at [178, 135] on input "text" at bounding box center [192, 134] width 133 height 9
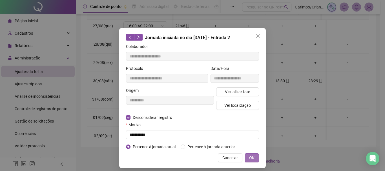
click at [249, 156] on span "OK" at bounding box center [251, 158] width 5 height 6
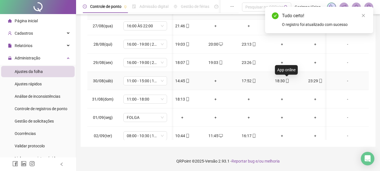
click at [286, 81] on icon "mobile" at bounding box center [287, 81] width 4 height 4
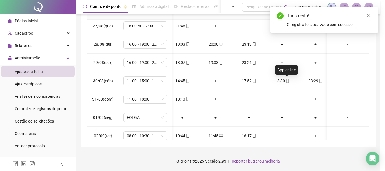
type input "**********"
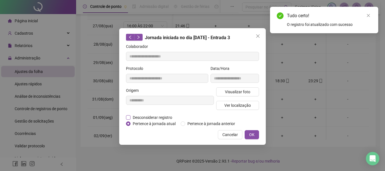
click at [147, 117] on span "Desconsiderar registro" at bounding box center [152, 117] width 44 height 6
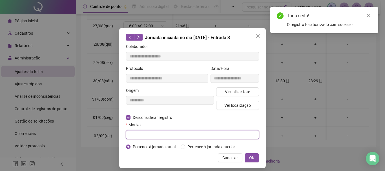
click at [156, 131] on input "text" at bounding box center [192, 134] width 133 height 9
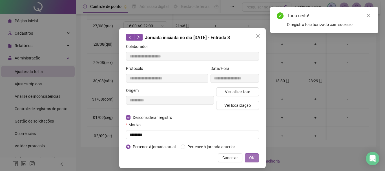
click at [252, 158] on button "OK" at bounding box center [251, 157] width 14 height 9
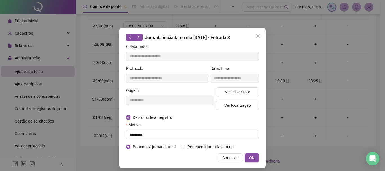
drag, startPoint x: 250, startPoint y: 159, endPoint x: 384, endPoint y: 90, distance: 150.9
click at [250, 159] on span "OK" at bounding box center [251, 158] width 5 height 6
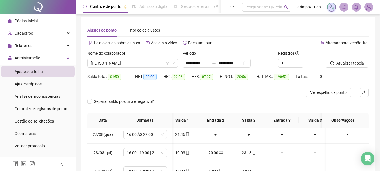
scroll to position [0, 0]
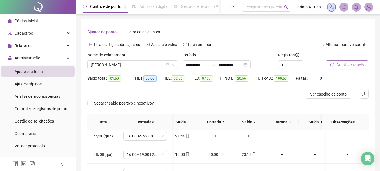
click at [359, 63] on button "Atualizar tabela" at bounding box center [347, 64] width 43 height 9
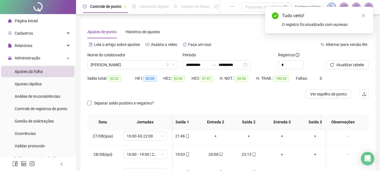
click at [146, 103] on span "Separar saldo positivo e negativo?" at bounding box center [124, 103] width 64 height 6
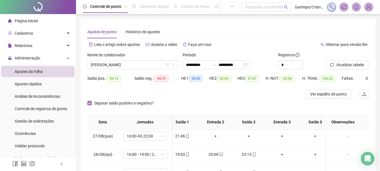
click at [146, 103] on span "Separar saldo positivo e negativo?" at bounding box center [124, 103] width 64 height 6
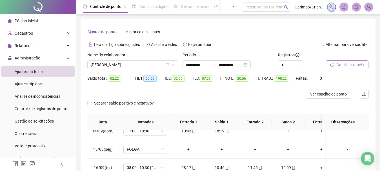
click at [336, 68] on button "Atualizar tabela" at bounding box center [347, 64] width 43 height 9
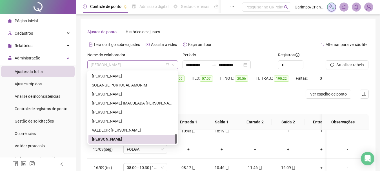
click at [119, 63] on span "[PERSON_NAME]" at bounding box center [133, 65] width 84 height 8
click at [118, 122] on div "[PERSON_NAME]" at bounding box center [133, 121] width 82 height 6
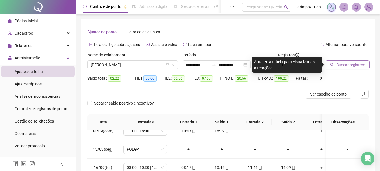
click at [350, 64] on span "Buscar registros" at bounding box center [350, 65] width 29 height 6
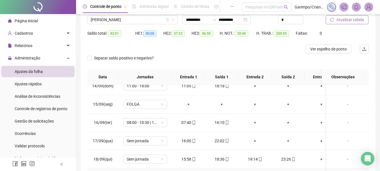
scroll to position [110, 0]
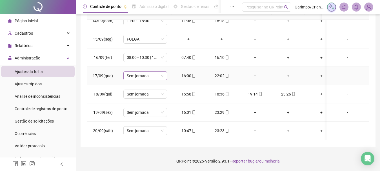
click at [142, 72] on span "Sem jornada" at bounding box center [145, 76] width 37 height 8
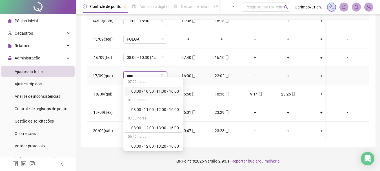
type input "*****"
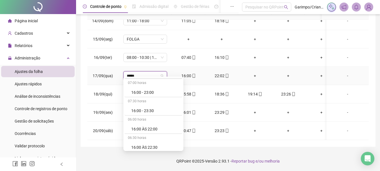
scroll to position [1008, 0]
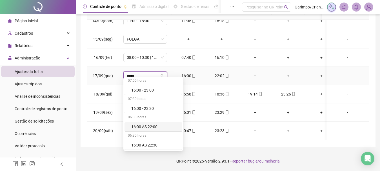
click at [145, 127] on div "16:00 ÀS 22:00" at bounding box center [155, 127] width 48 height 6
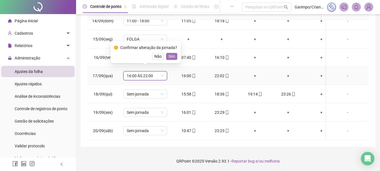
click at [168, 55] on span "Sim" at bounding box center [171, 56] width 6 height 6
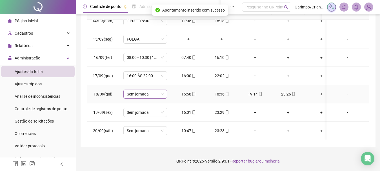
click at [144, 91] on span "Sem jornada" at bounding box center [145, 94] width 37 height 8
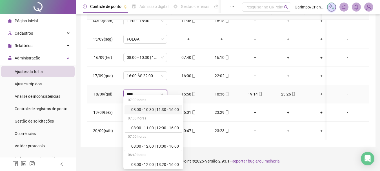
type input "*****"
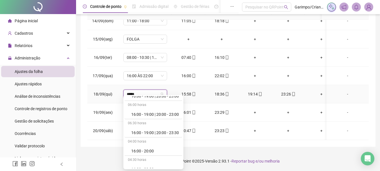
scroll to position [873, 0]
click at [167, 135] on div "16:00 - 19:00 | 20:00 - 23:30" at bounding box center [155, 133] width 48 height 6
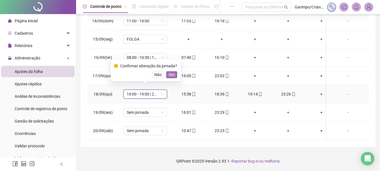
click at [169, 72] on span "Sim" at bounding box center [171, 75] width 6 height 6
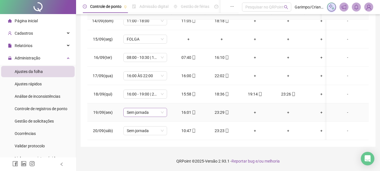
click at [142, 108] on span "Sem jornada" at bounding box center [145, 112] width 37 height 8
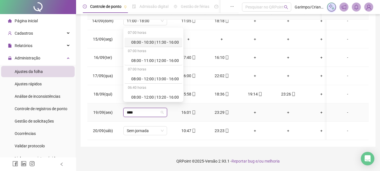
type input "*****"
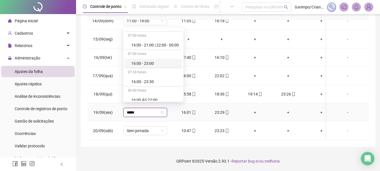
scroll to position [1008, 0]
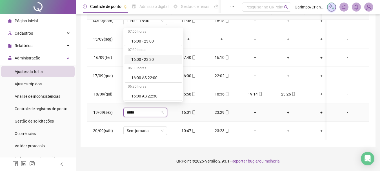
click at [154, 59] on div "16:00 - 23:30" at bounding box center [155, 59] width 48 height 6
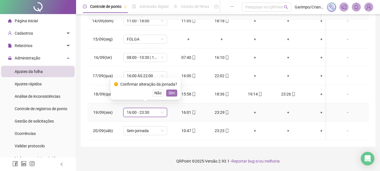
click at [169, 91] on span "Sim" at bounding box center [171, 93] width 6 height 6
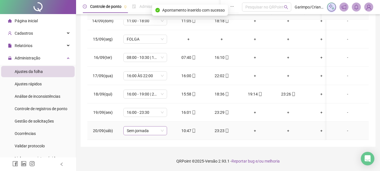
click at [141, 126] on span "Sem jornada" at bounding box center [145, 130] width 37 height 8
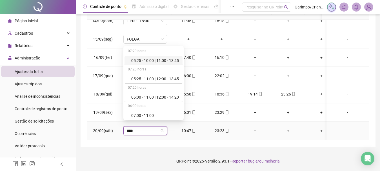
type input "*****"
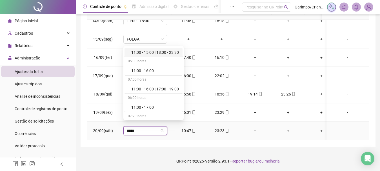
click at [159, 54] on div "11:00 - 15:00 | 18:00 - 23:30" at bounding box center [155, 52] width 48 height 6
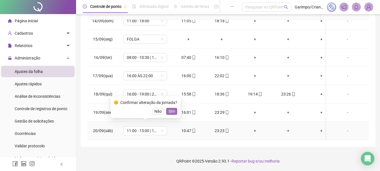
click at [167, 111] on button "Sim" at bounding box center [171, 111] width 11 height 7
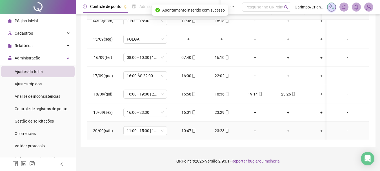
click at [257, 128] on div "+" at bounding box center [255, 131] width 24 height 6
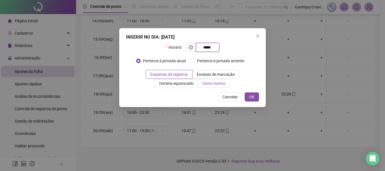
type input "*****"
click at [212, 80] on label "Outro motivo" at bounding box center [214, 83] width 32 height 9
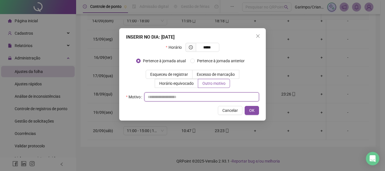
click at [204, 100] on input "text" at bounding box center [201, 96] width 115 height 9
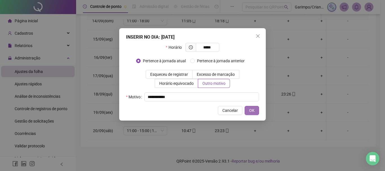
click at [244, 106] on button "OK" at bounding box center [251, 110] width 14 height 9
click at [254, 112] on span "OK" at bounding box center [251, 110] width 5 height 6
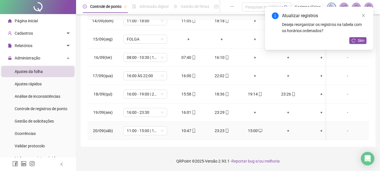
click at [288, 128] on div "+" at bounding box center [288, 131] width 24 height 6
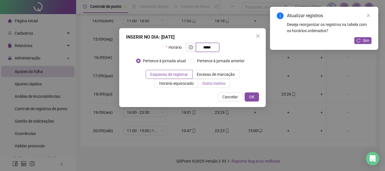
type input "*****"
click at [203, 81] on span "Outro motivo" at bounding box center [213, 83] width 23 height 5
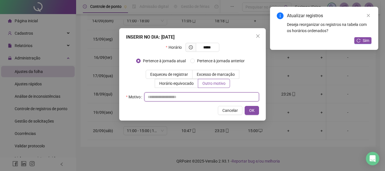
click at [206, 97] on input "text" at bounding box center [201, 96] width 115 height 9
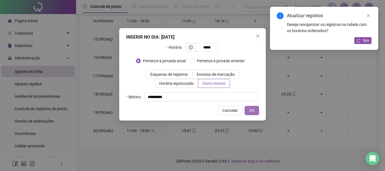
click at [244, 106] on button "OK" at bounding box center [251, 110] width 14 height 9
click at [255, 112] on button "OK" at bounding box center [250, 110] width 17 height 9
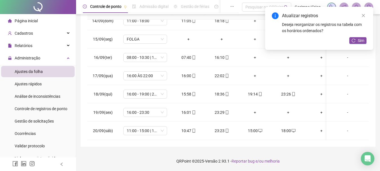
click at [364, 39] on button "Sim" at bounding box center [357, 40] width 17 height 7
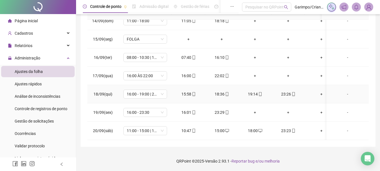
scroll to position [424, 0]
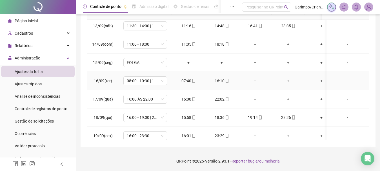
click at [257, 82] on div "+" at bounding box center [255, 81] width 24 height 6
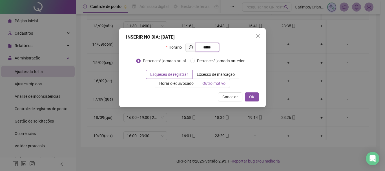
type input "*****"
click at [215, 85] on span "Outro motivo" at bounding box center [213, 83] width 23 height 5
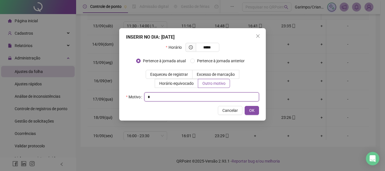
click at [209, 97] on input "text" at bounding box center [201, 96] width 115 height 9
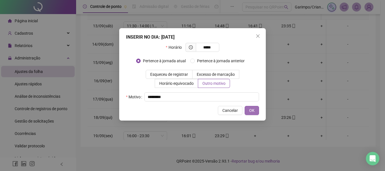
click at [244, 106] on button "OK" at bounding box center [251, 110] width 14 height 9
click at [250, 108] on span "OK" at bounding box center [251, 110] width 5 height 6
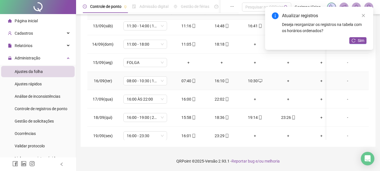
click at [289, 81] on div "+" at bounding box center [288, 81] width 24 height 6
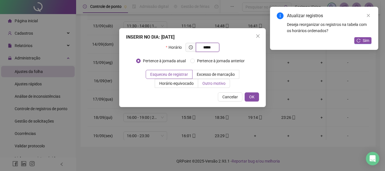
type input "*****"
click at [214, 83] on span "Outro motivo" at bounding box center [213, 83] width 23 height 5
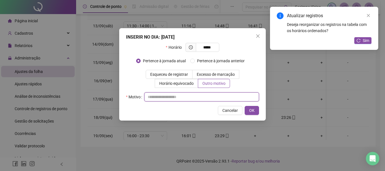
click at [206, 94] on input "text" at bounding box center [201, 96] width 115 height 9
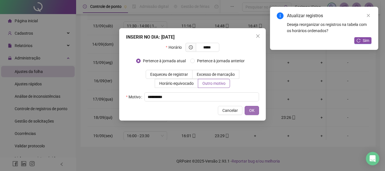
click at [244, 106] on button "OK" at bounding box center [251, 110] width 14 height 9
click at [248, 109] on button "OK" at bounding box center [248, 110] width 21 height 9
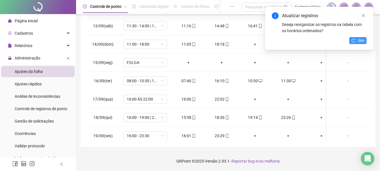
click at [360, 40] on span "Sim" at bounding box center [361, 40] width 6 height 6
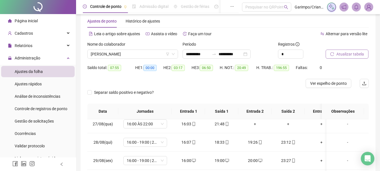
scroll to position [0, 0]
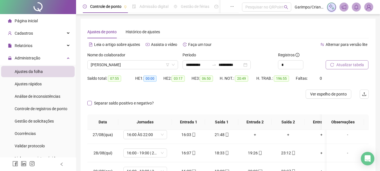
click at [107, 100] on div "Separar saldo positivo e negativo?" at bounding box center [125, 103] width 76 height 9
click at [106, 103] on span "Separar saldo positivo e negativo?" at bounding box center [124, 103] width 64 height 6
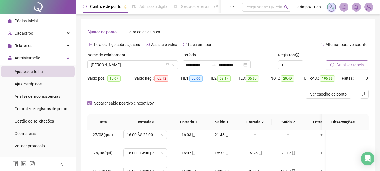
click at [106, 103] on span "Separar saldo positivo e negativo?" at bounding box center [124, 103] width 64 height 6
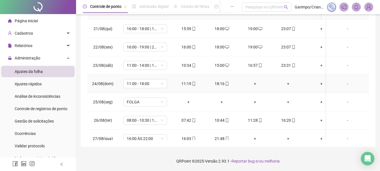
scroll to position [82, 0]
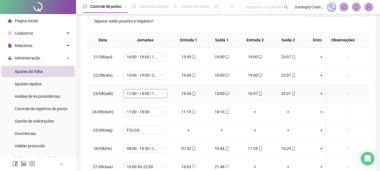
click at [144, 91] on span "11:00 - 14:00 | 16:00 - 23:30" at bounding box center [145, 93] width 37 height 8
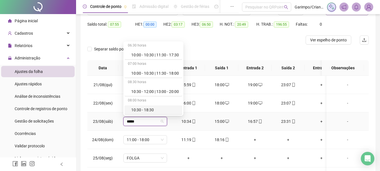
scroll to position [54, 0]
type input "*****"
click at [246, 44] on div at bounding box center [192, 40] width 211 height 9
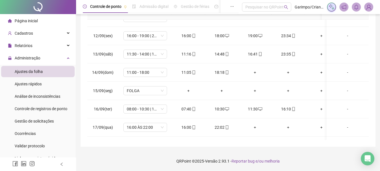
scroll to position [0, 0]
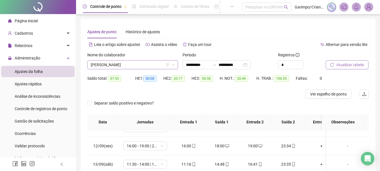
click at [104, 67] on span "[PERSON_NAME]" at bounding box center [133, 65] width 84 height 8
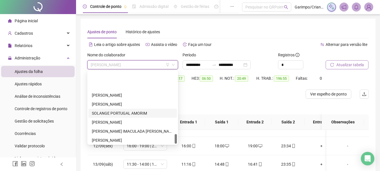
scroll to position [469, 0]
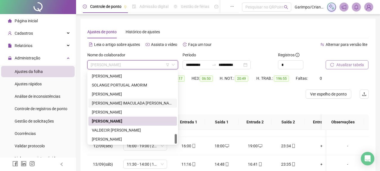
click at [115, 101] on div "[PERSON_NAME] IMACULADA [PERSON_NAME]" at bounding box center [133, 103] width 82 height 6
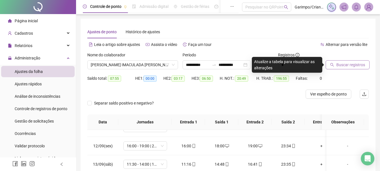
click at [348, 63] on span "Buscar registros" at bounding box center [350, 65] width 29 height 6
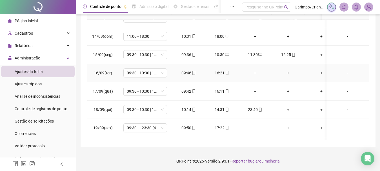
scroll to position [452, 0]
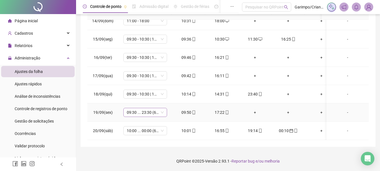
click at [152, 108] on span "09:30 ... 23:30 (6 HORAS)" at bounding box center [145, 112] width 37 height 8
type input "*****"
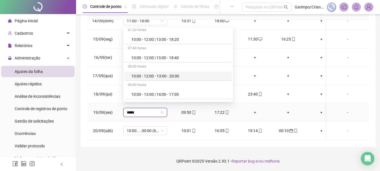
scroll to position [169, 0]
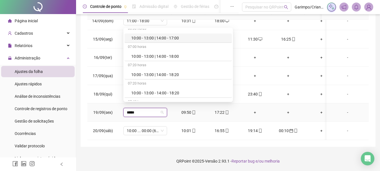
click at [168, 39] on div "10:00 - 13:00 | 14:00 - 17:00" at bounding box center [179, 38] width 97 height 6
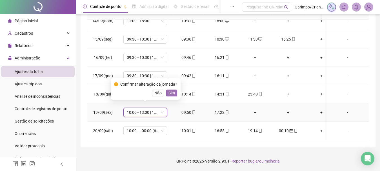
click at [170, 92] on span "Sim" at bounding box center [171, 93] width 6 height 6
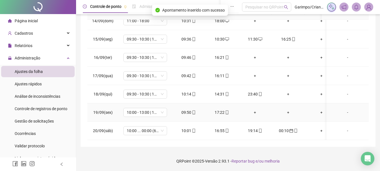
click at [255, 109] on div "+" at bounding box center [255, 112] width 24 height 6
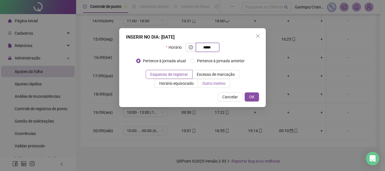
type input "*****"
click at [213, 82] on span "Outro motivo" at bounding box center [213, 83] width 23 height 5
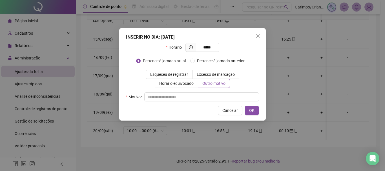
click at [204, 102] on div "INSERIR NO DIA : [DATE] Horário ***** Pertence à jornada atual Pertence à jorna…" at bounding box center [192, 74] width 146 height 92
click at [215, 99] on input "text" at bounding box center [201, 96] width 115 height 9
click at [255, 109] on button "OK" at bounding box center [251, 110] width 14 height 9
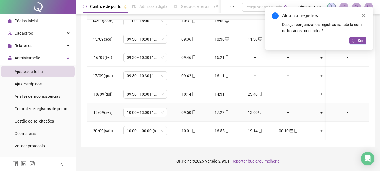
click at [288, 109] on div "+" at bounding box center [288, 112] width 24 height 6
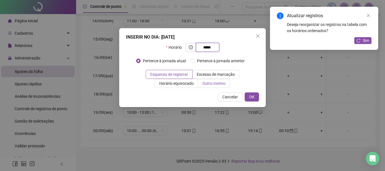
type input "*****"
click at [215, 80] on label "Outro motivo" at bounding box center [214, 83] width 32 height 9
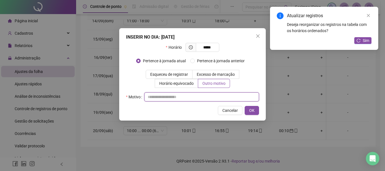
click at [226, 97] on input "text" at bounding box center [201, 96] width 115 height 9
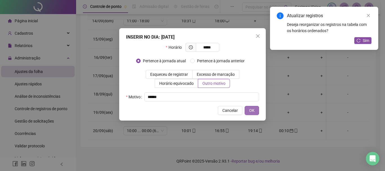
click at [244, 106] on button "OK" at bounding box center [251, 110] width 14 height 9
click at [254, 109] on span "OK" at bounding box center [251, 110] width 5 height 6
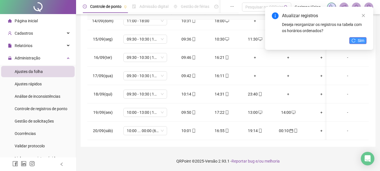
click at [360, 40] on span "Sim" at bounding box center [361, 40] width 6 height 6
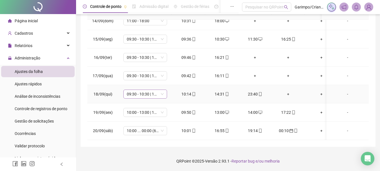
click at [144, 90] on span "09:30 - 10:30 | 11:30 - 16:00" at bounding box center [145, 94] width 37 height 8
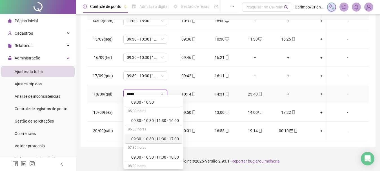
scroll to position [226, 0]
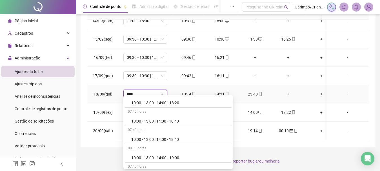
type input "*****"
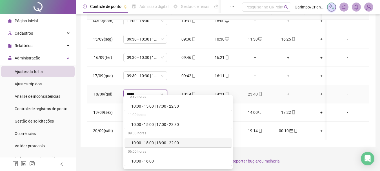
scroll to position [452, 0]
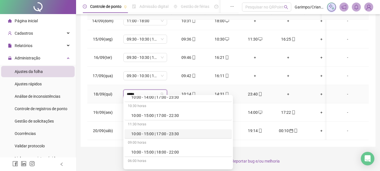
click at [183, 134] on div "10:00 - 15:00 | 17:00 - 23:30" at bounding box center [179, 134] width 97 height 6
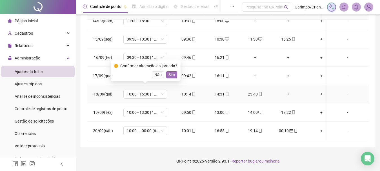
click at [168, 74] on span "Sim" at bounding box center [171, 75] width 6 height 6
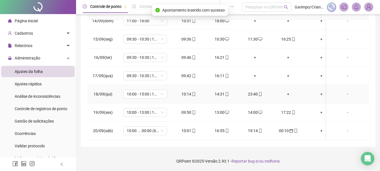
click at [289, 91] on div "+" at bounding box center [288, 94] width 24 height 6
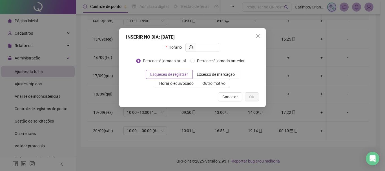
click at [226, 98] on span "Cancelar" at bounding box center [229, 97] width 15 height 6
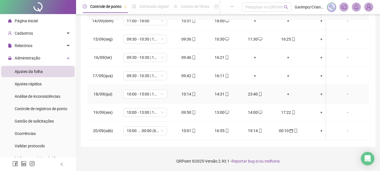
click at [227, 92] on icon "mobile" at bounding box center [227, 94] width 4 height 4
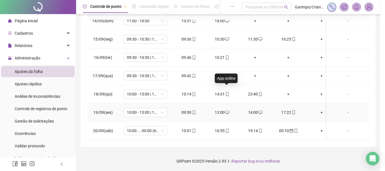
type input "**********"
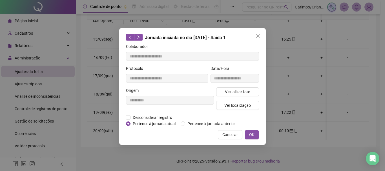
drag, startPoint x: 156, startPoint y: 116, endPoint x: 181, endPoint y: 118, distance: 25.1
click at [155, 116] on span "Desconsiderar registro" at bounding box center [152, 117] width 44 height 6
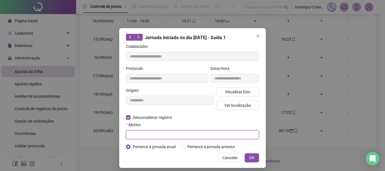
click at [185, 135] on input "text" at bounding box center [192, 134] width 133 height 9
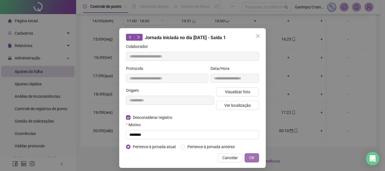
click at [244, 153] on button "OK" at bounding box center [251, 157] width 14 height 9
click at [249, 156] on span "OK" at bounding box center [251, 158] width 5 height 6
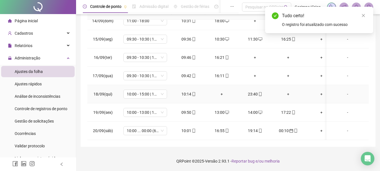
click at [221, 91] on div "+" at bounding box center [222, 94] width 24 height 6
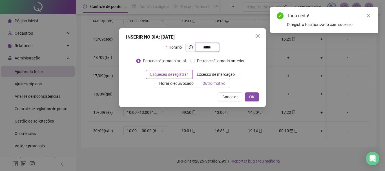
type input "*****"
click at [216, 79] on label "Outro motivo" at bounding box center [214, 83] width 32 height 9
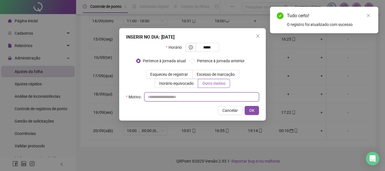
click at [183, 98] on input "text" at bounding box center [201, 96] width 115 height 9
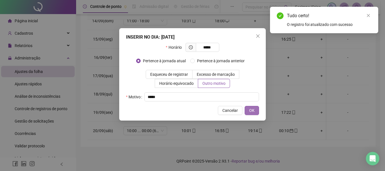
click at [244, 106] on button "OK" at bounding box center [251, 110] width 14 height 9
click at [248, 108] on button "OK" at bounding box center [251, 110] width 14 height 9
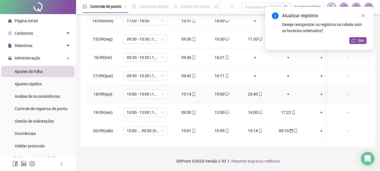
click at [288, 91] on div "+" at bounding box center [288, 94] width 24 height 6
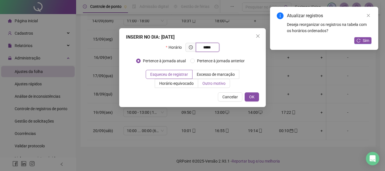
type input "*****"
click at [221, 81] on span "Outro motivo" at bounding box center [213, 83] width 23 height 5
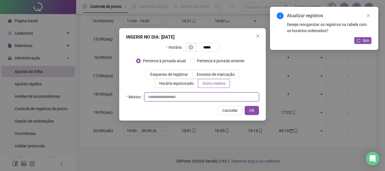
click at [212, 97] on input "text" at bounding box center [201, 96] width 115 height 9
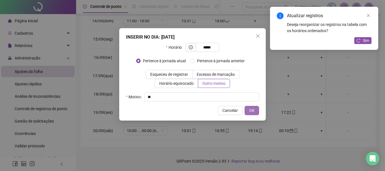
click at [244, 106] on button "OK" at bounding box center [251, 110] width 14 height 9
click at [250, 109] on span "OK" at bounding box center [251, 110] width 5 height 6
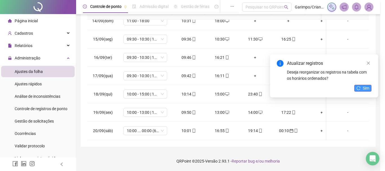
click at [364, 40] on div "Atualizar registros Deseja reorganizar os registros na tabela com os horários o…" at bounding box center [324, 28] width 108 height 43
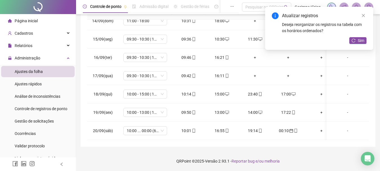
click at [364, 40] on button "Sim" at bounding box center [357, 40] width 17 height 7
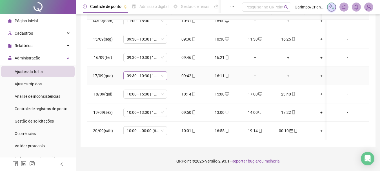
click at [143, 72] on span "09:30 - 10:30 | 11:30 - 16:00" at bounding box center [145, 76] width 37 height 8
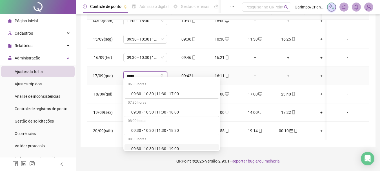
scroll to position [45, 0]
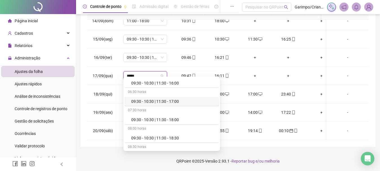
type input "*****"
click at [374, 82] on div "**********" at bounding box center [228, 27] width 295 height 238
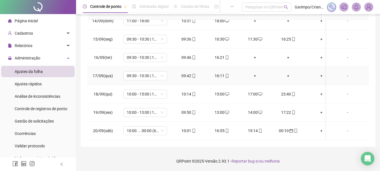
click at [257, 73] on div "+" at bounding box center [255, 76] width 24 height 6
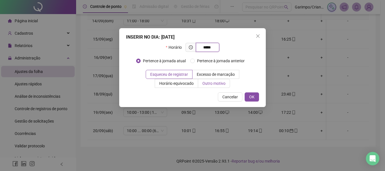
type input "*****"
click at [205, 86] on label "Outro motivo" at bounding box center [214, 83] width 32 height 9
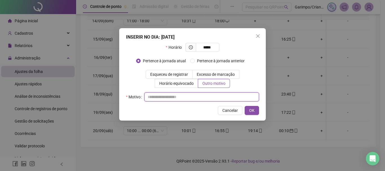
click at [199, 98] on input "text" at bounding box center [201, 96] width 115 height 9
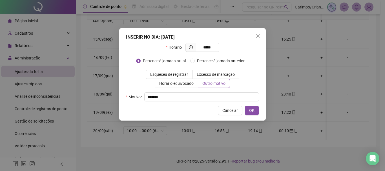
drag, startPoint x: 254, startPoint y: 110, endPoint x: 275, endPoint y: 86, distance: 32.7
click at [253, 110] on span "OK" at bounding box center [251, 110] width 5 height 6
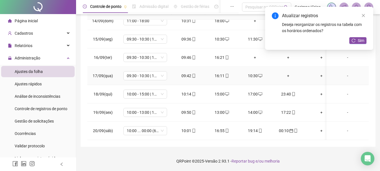
click at [288, 73] on div "+" at bounding box center [288, 76] width 24 height 6
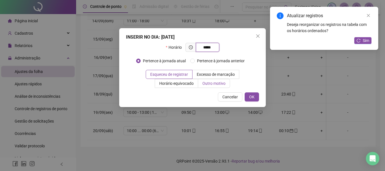
type input "*****"
click at [220, 86] on label "Outro motivo" at bounding box center [214, 83] width 32 height 9
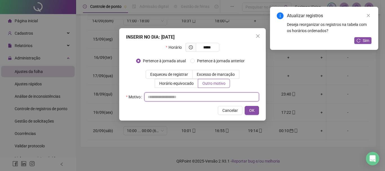
click at [211, 95] on input "text" at bounding box center [201, 96] width 115 height 9
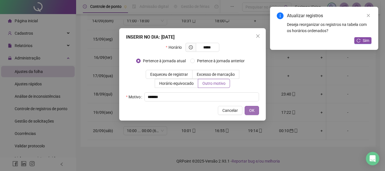
click at [252, 111] on span "OK" at bounding box center [251, 110] width 5 height 6
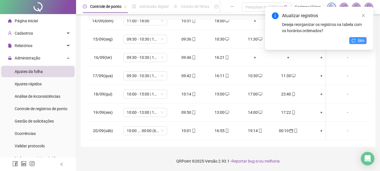
click at [357, 41] on button "Sim" at bounding box center [357, 40] width 17 height 7
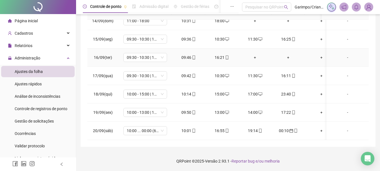
click at [255, 54] on div "+" at bounding box center [255, 57] width 24 height 6
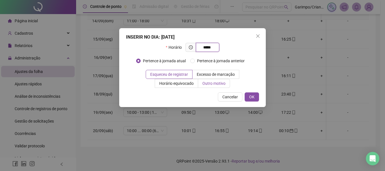
type input "*****"
click at [216, 85] on span "Outro motivo" at bounding box center [213, 83] width 23 height 5
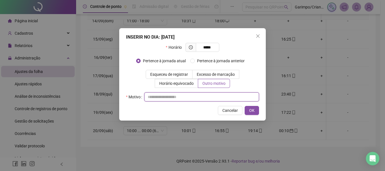
click at [211, 97] on input "text" at bounding box center [201, 96] width 115 height 9
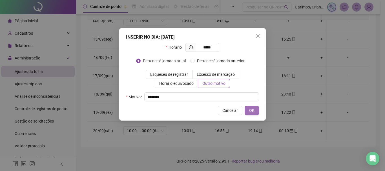
click at [244, 106] on button "OK" at bounding box center [251, 110] width 14 height 9
click at [253, 110] on span "OK" at bounding box center [251, 110] width 5 height 6
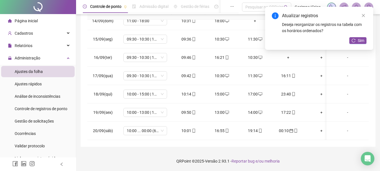
click at [289, 50] on div "Atualizar registros Deseja reorganizar os registros na tabela com os horários o…" at bounding box center [319, 28] width 108 height 43
click at [355, 38] on button "Sim" at bounding box center [357, 40] width 17 height 7
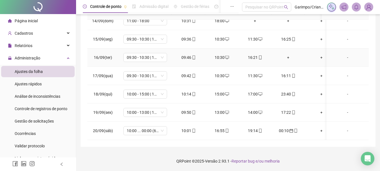
click at [288, 54] on div "+" at bounding box center [288, 57] width 24 height 6
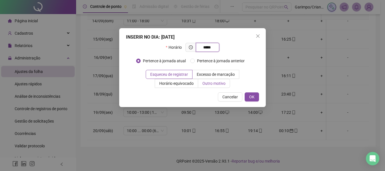
type input "*****"
click at [224, 84] on span "Outro motivo" at bounding box center [213, 83] width 23 height 5
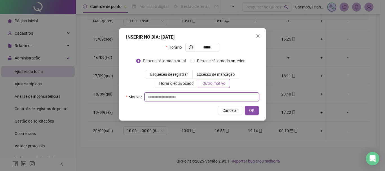
click at [224, 93] on input "text" at bounding box center [201, 96] width 115 height 9
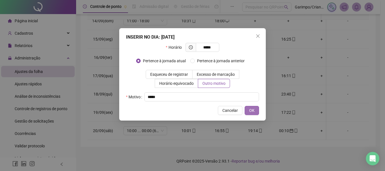
click at [244, 106] on button "OK" at bounding box center [251, 110] width 14 height 9
click at [255, 108] on button "OK" at bounding box center [251, 110] width 14 height 9
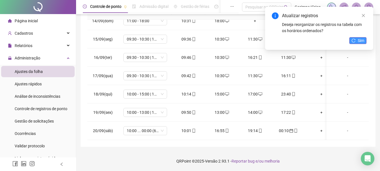
click at [361, 40] on span "Sim" at bounding box center [361, 40] width 6 height 6
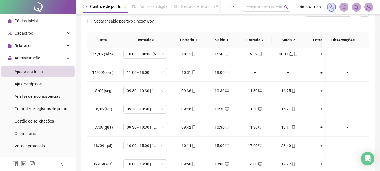
scroll to position [0, 0]
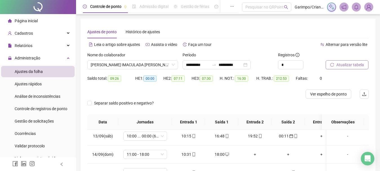
click at [335, 62] on button "Atualizar tabela" at bounding box center [347, 64] width 43 height 9
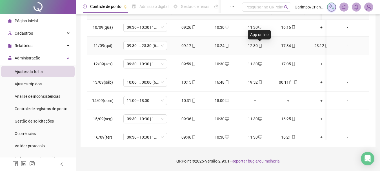
click at [260, 45] on icon "mobile" at bounding box center [260, 46] width 4 height 4
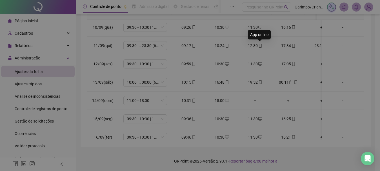
type input "**********"
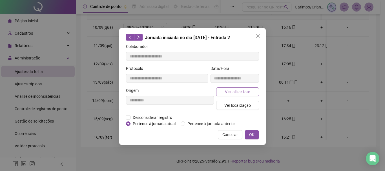
click at [228, 91] on span "Visualizar foto" at bounding box center [237, 92] width 25 height 6
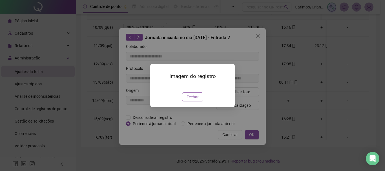
click at [194, 100] on span "Fechar" at bounding box center [192, 97] width 12 height 6
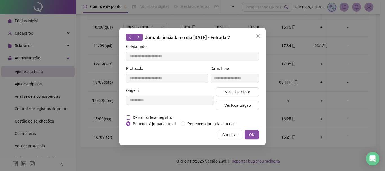
click at [151, 116] on span "Desconsiderar registro" at bounding box center [152, 117] width 44 height 6
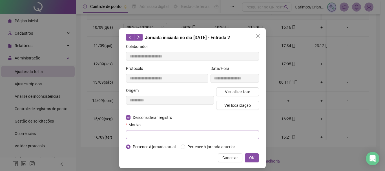
drag, startPoint x: 156, startPoint y: 130, endPoint x: 158, endPoint y: 135, distance: 5.5
click at [157, 132] on div "Motivo" at bounding box center [192, 130] width 133 height 17
click at [158, 135] on input "text" at bounding box center [192, 134] width 133 height 9
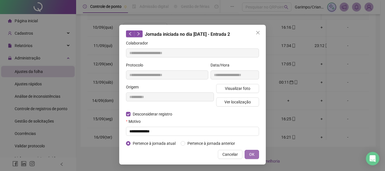
click at [244, 150] on button "OK" at bounding box center [251, 154] width 14 height 9
click at [251, 153] on span "OK" at bounding box center [251, 154] width 5 height 6
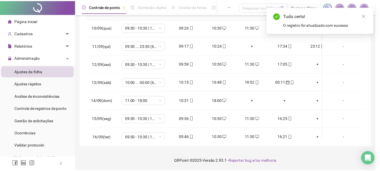
scroll to position [0, 0]
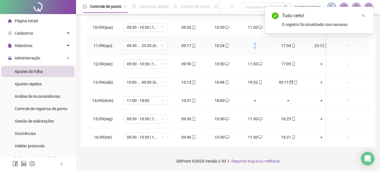
drag, startPoint x: 254, startPoint y: 46, endPoint x: 249, endPoint y: 49, distance: 5.7
click at [255, 46] on div "+" at bounding box center [255, 46] width 24 height 6
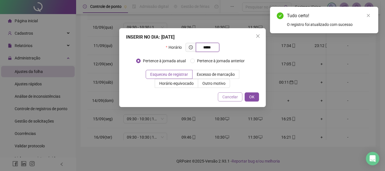
type input "*****"
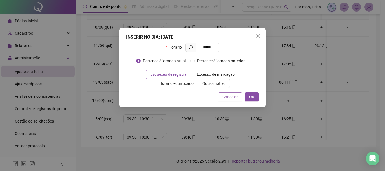
click at [233, 101] on button "Cancelar" at bounding box center [230, 96] width 25 height 9
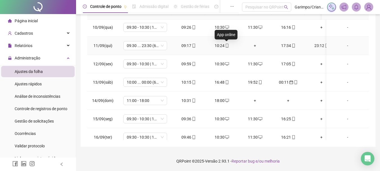
click at [226, 46] on icon "mobile" at bounding box center [227, 46] width 4 height 4
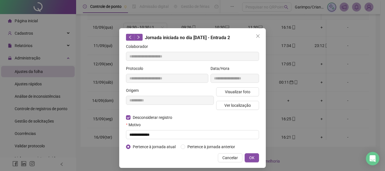
type input "**********"
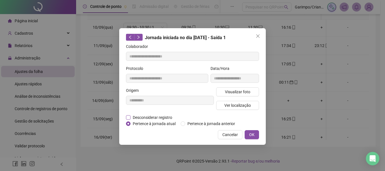
click at [136, 117] on span "Desconsiderar registro" at bounding box center [152, 117] width 44 height 6
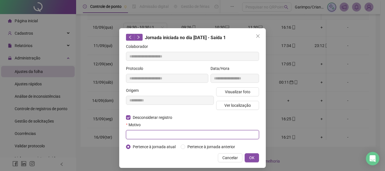
click at [164, 133] on input "text" at bounding box center [192, 134] width 133 height 9
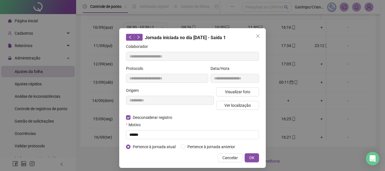
click at [244, 153] on button "OK" at bounding box center [251, 157] width 14 height 9
drag, startPoint x: 244, startPoint y: 157, endPoint x: 262, endPoint y: 54, distance: 104.9
click at [245, 157] on button "OK" at bounding box center [251, 157] width 14 height 9
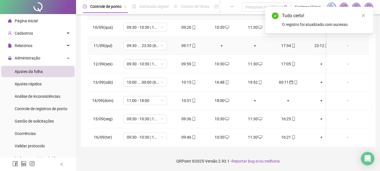
click at [225, 44] on div "+" at bounding box center [222, 46] width 24 height 6
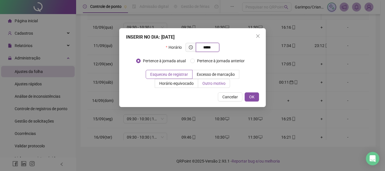
type input "*****"
click at [213, 84] on span "Outro motivo" at bounding box center [213, 83] width 23 height 5
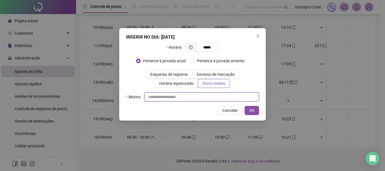
click at [208, 95] on input "text" at bounding box center [201, 96] width 115 height 9
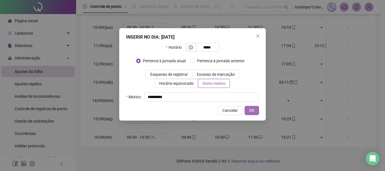
click at [244, 106] on button "OK" at bounding box center [251, 110] width 14 height 9
click at [255, 111] on button "OK" at bounding box center [248, 110] width 21 height 9
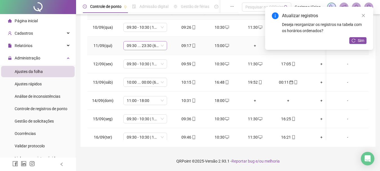
click at [159, 45] on span "09:30 ... 23:30 (6 HORAS)" at bounding box center [145, 45] width 37 height 8
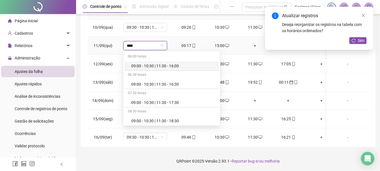
type input "*****"
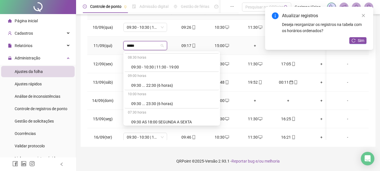
scroll to position [101, 0]
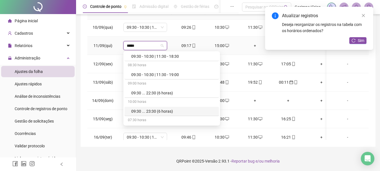
drag, startPoint x: 167, startPoint y: 108, endPoint x: 352, endPoint y: 51, distance: 194.1
click at [167, 108] on div "09:30 ... 23:30 (6 horas)" at bounding box center [173, 111] width 84 height 6
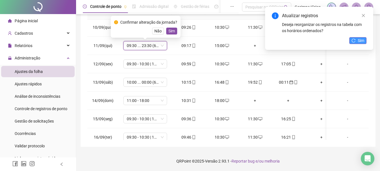
click at [359, 39] on span "Sim" at bounding box center [361, 40] width 6 height 6
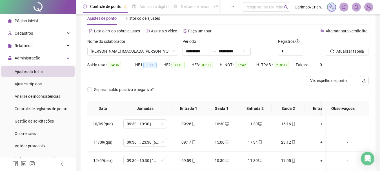
scroll to position [0, 0]
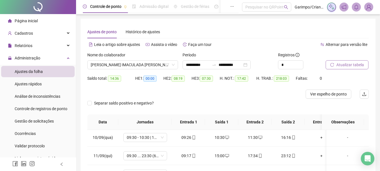
click at [346, 63] on span "Atualizar tabela" at bounding box center [350, 65] width 28 height 6
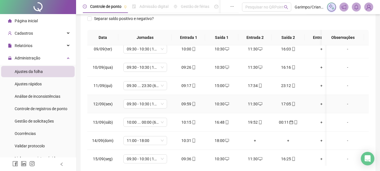
scroll to position [339, 0]
